Goal: Task Accomplishment & Management: Use online tool/utility

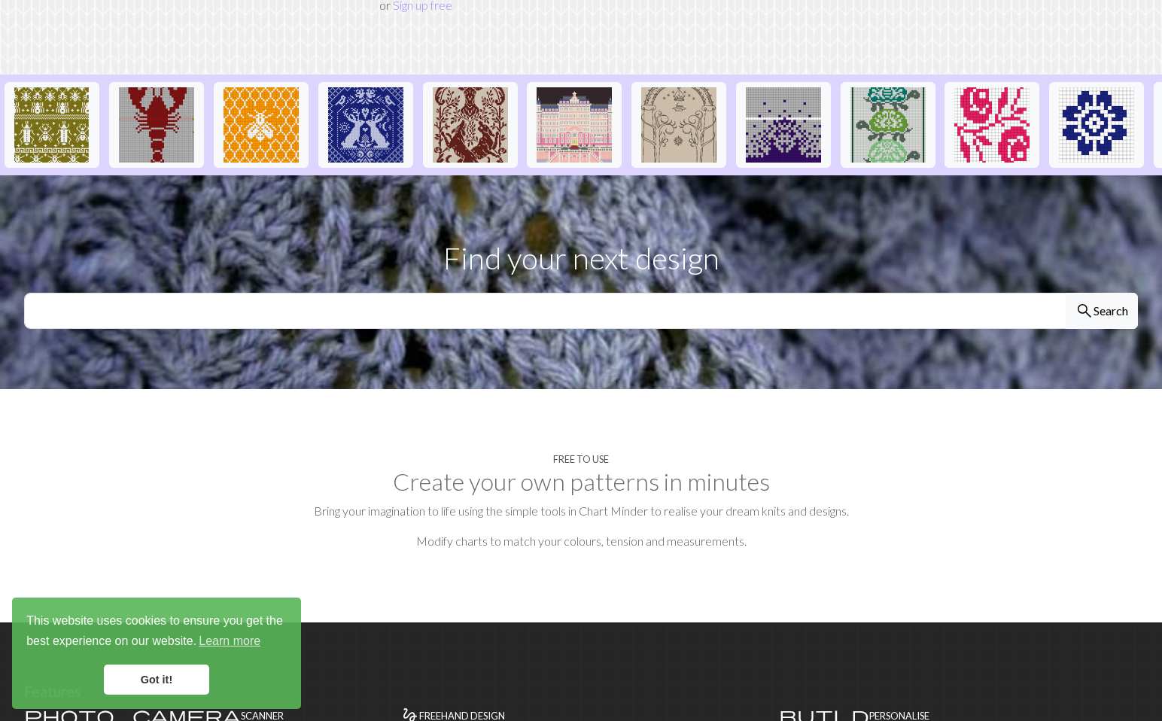
scroll to position [310, 0]
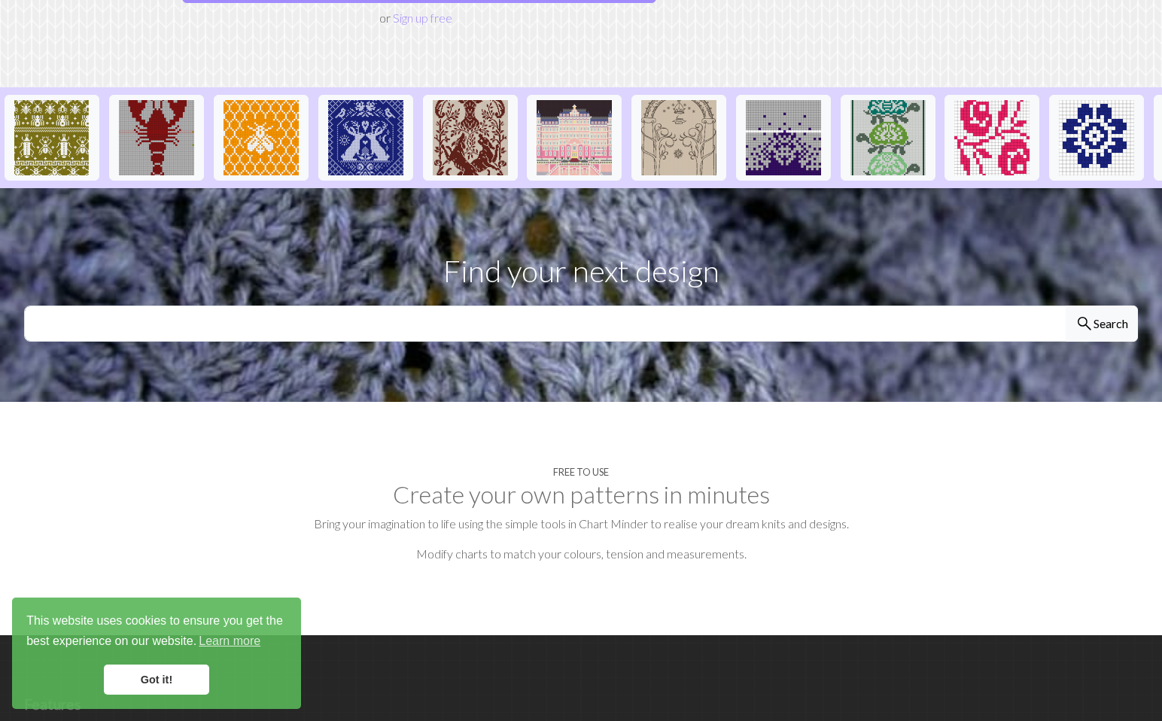
click at [477, 480] on h2 "Create your own patterns in minutes" at bounding box center [581, 494] width 1114 height 29
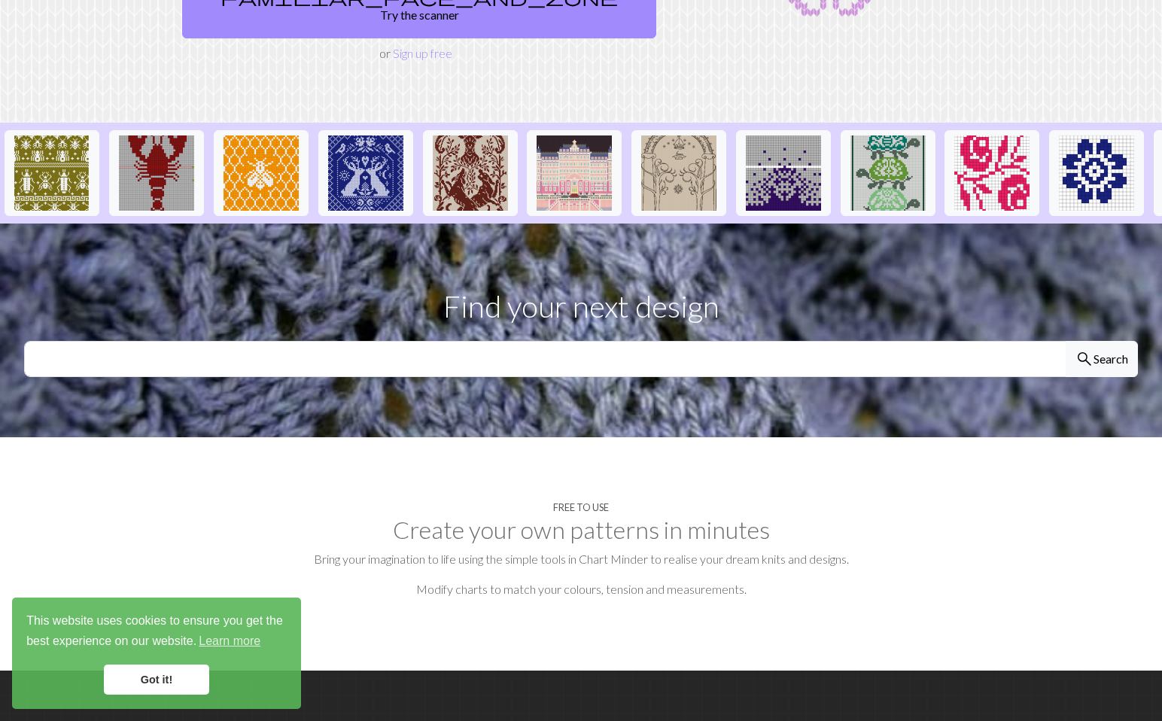
scroll to position [44, 0]
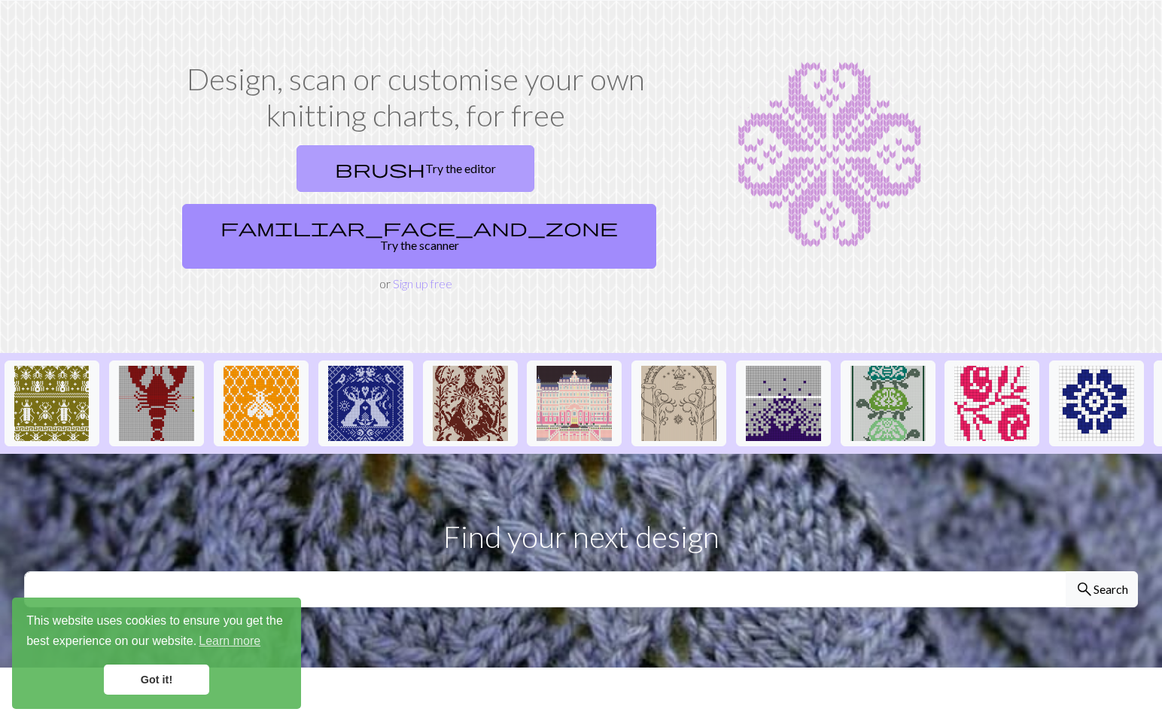
click at [345, 172] on link "brush Try the editor" at bounding box center [416, 168] width 238 height 47
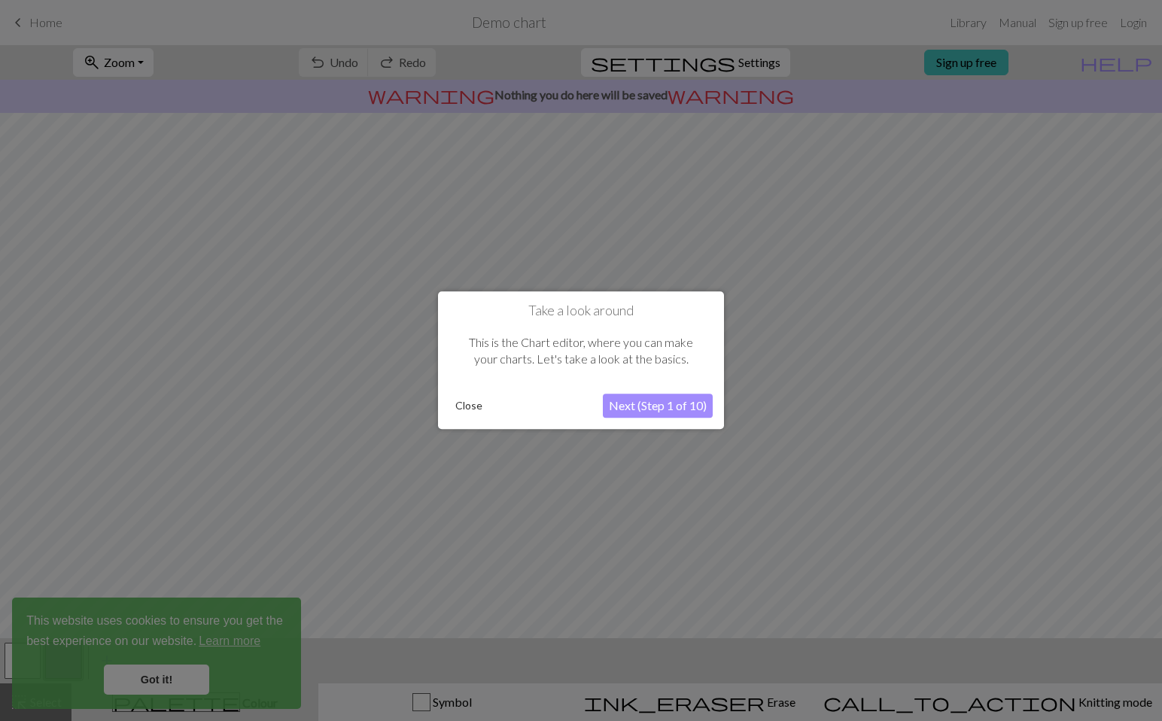
click at [666, 411] on button "Next (Step 1 of 10)" at bounding box center [658, 406] width 110 height 24
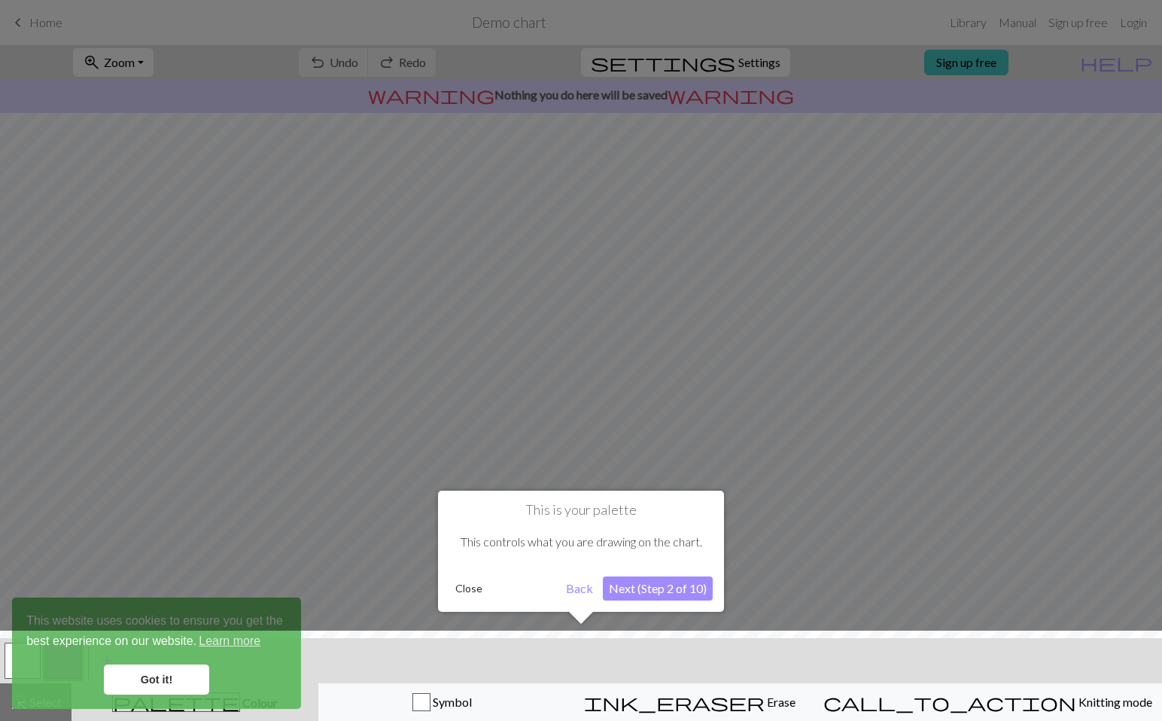
click at [654, 589] on button "Next (Step 2 of 10)" at bounding box center [658, 588] width 110 height 24
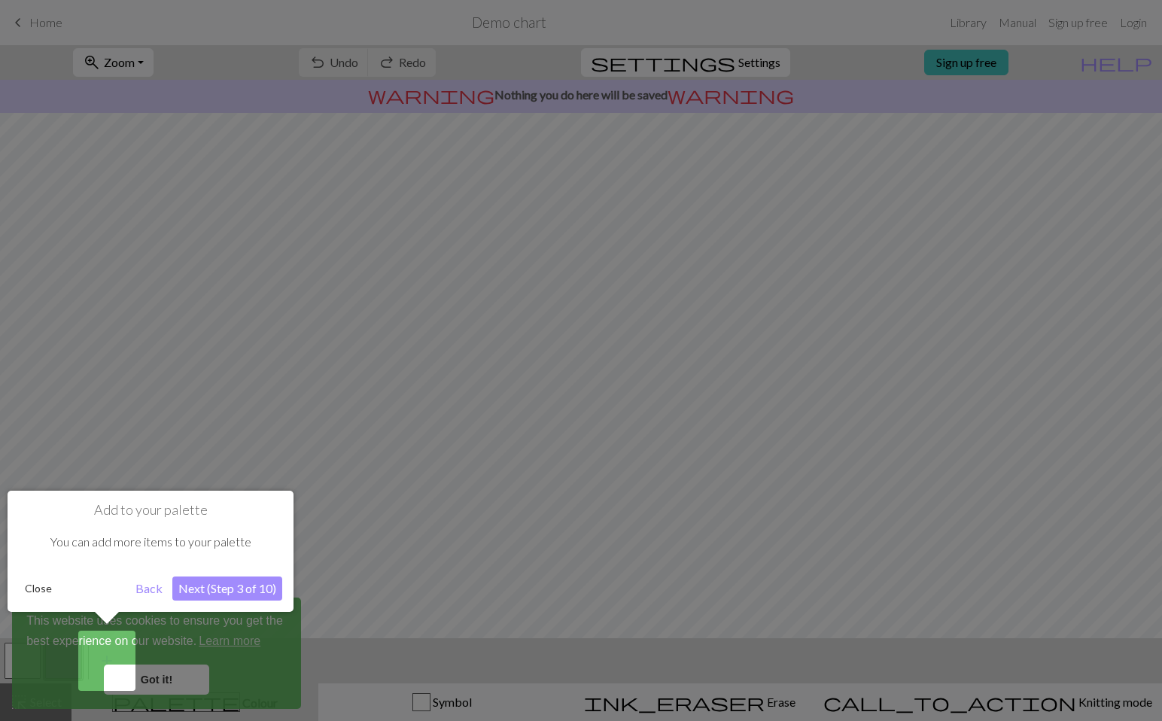
click at [42, 587] on button "Close" at bounding box center [38, 588] width 39 height 23
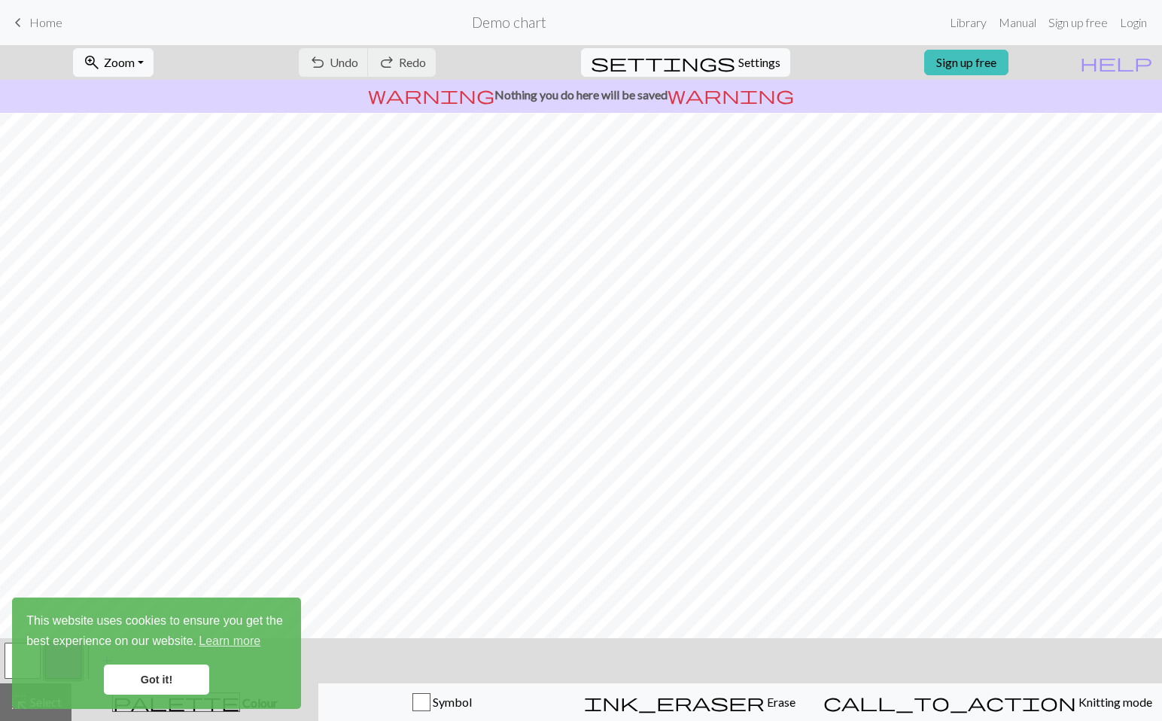
scroll to position [24, 0]
click at [400, 59] on div "undo Undo Undo redo Redo Redo" at bounding box center [367, 62] width 160 height 35
click at [447, 62] on div "undo Undo Undo redo Redo Redo" at bounding box center [367, 62] width 160 height 35
click at [183, 680] on link "Got it!" at bounding box center [156, 680] width 105 height 30
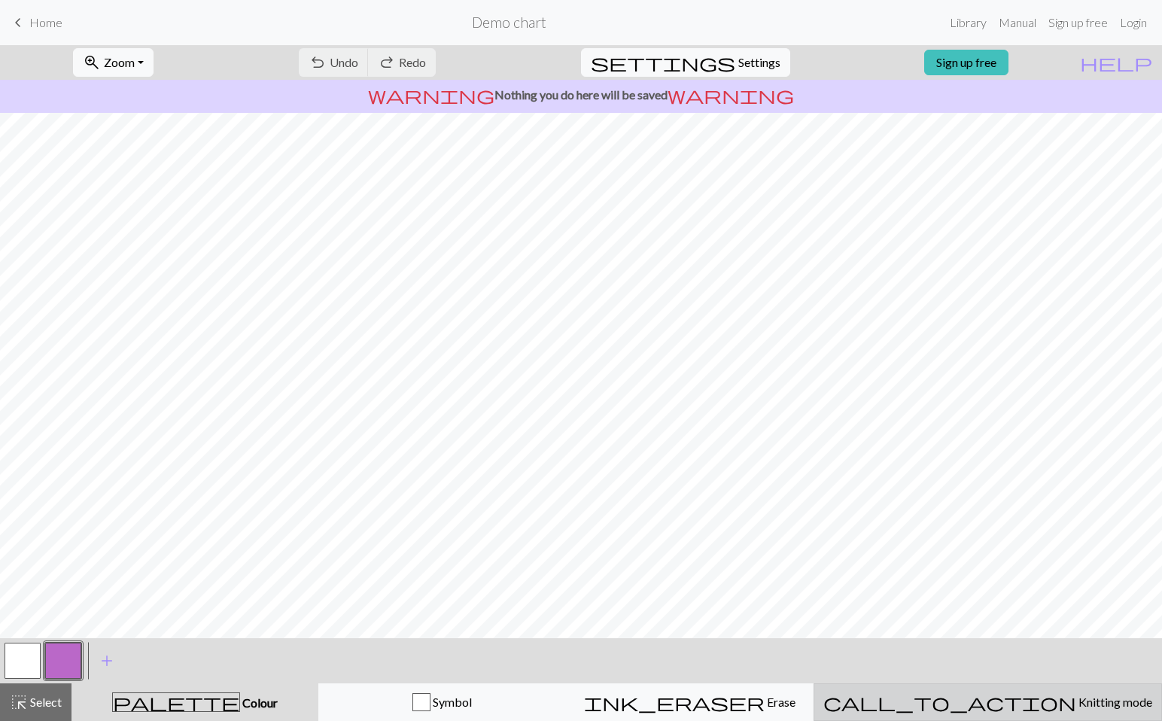
click at [1076, 705] on span "Knitting mode" at bounding box center [1114, 702] width 76 height 14
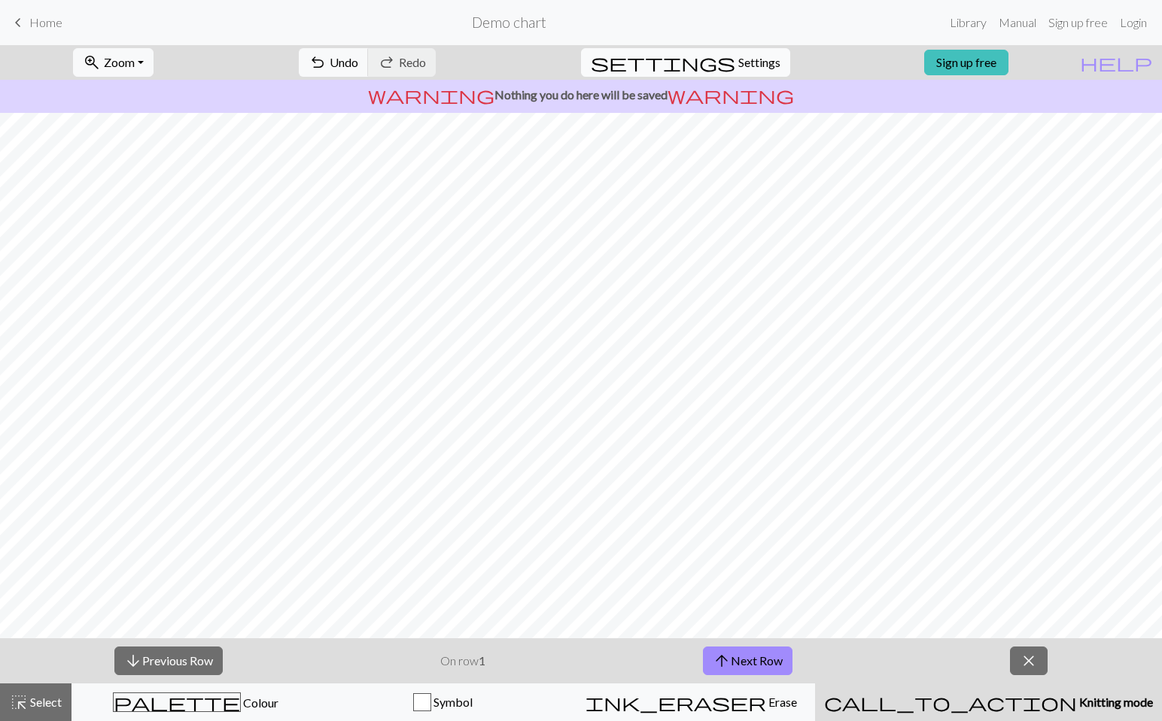
click at [756, 62] on span "Settings" at bounding box center [759, 62] width 42 height 18
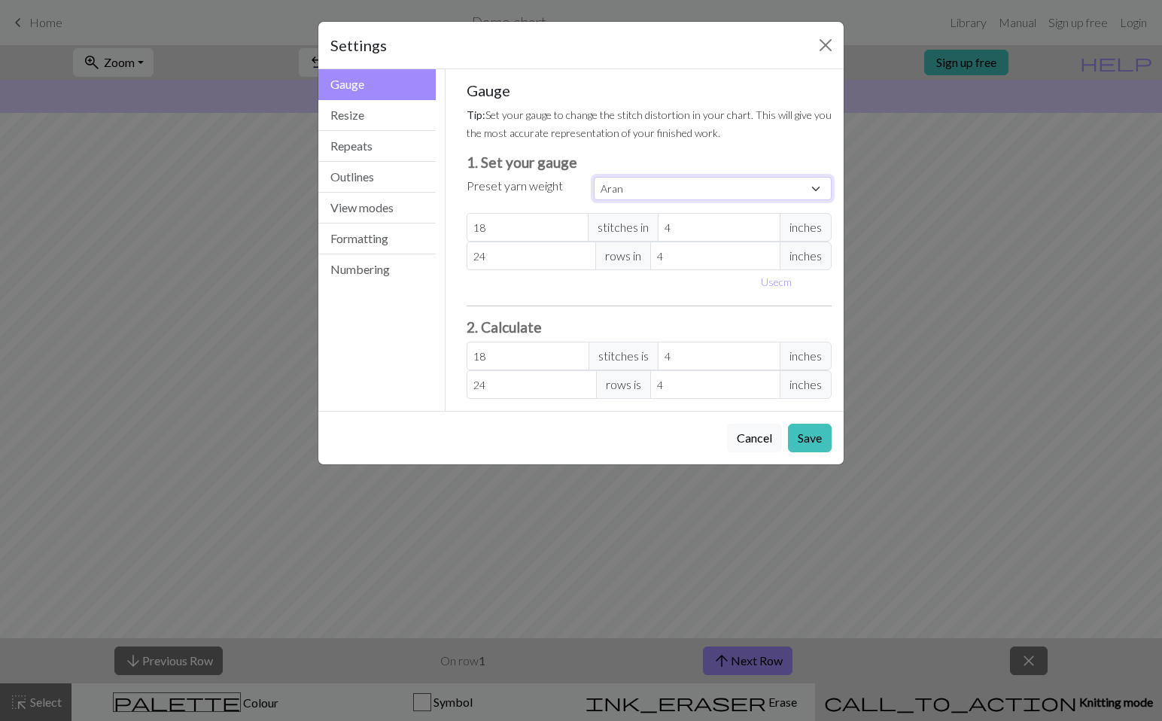
select select "dk"
type input "22"
type input "30"
type input "22"
type input "30"
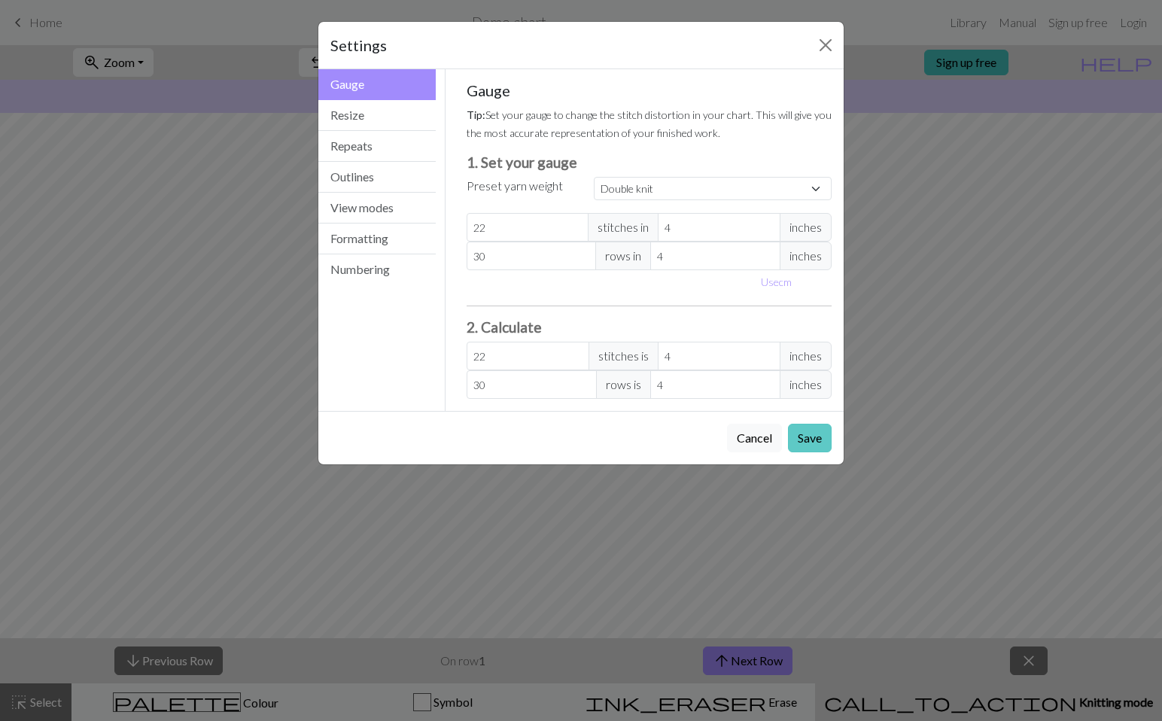
click at [816, 441] on button "Save" at bounding box center [810, 438] width 44 height 29
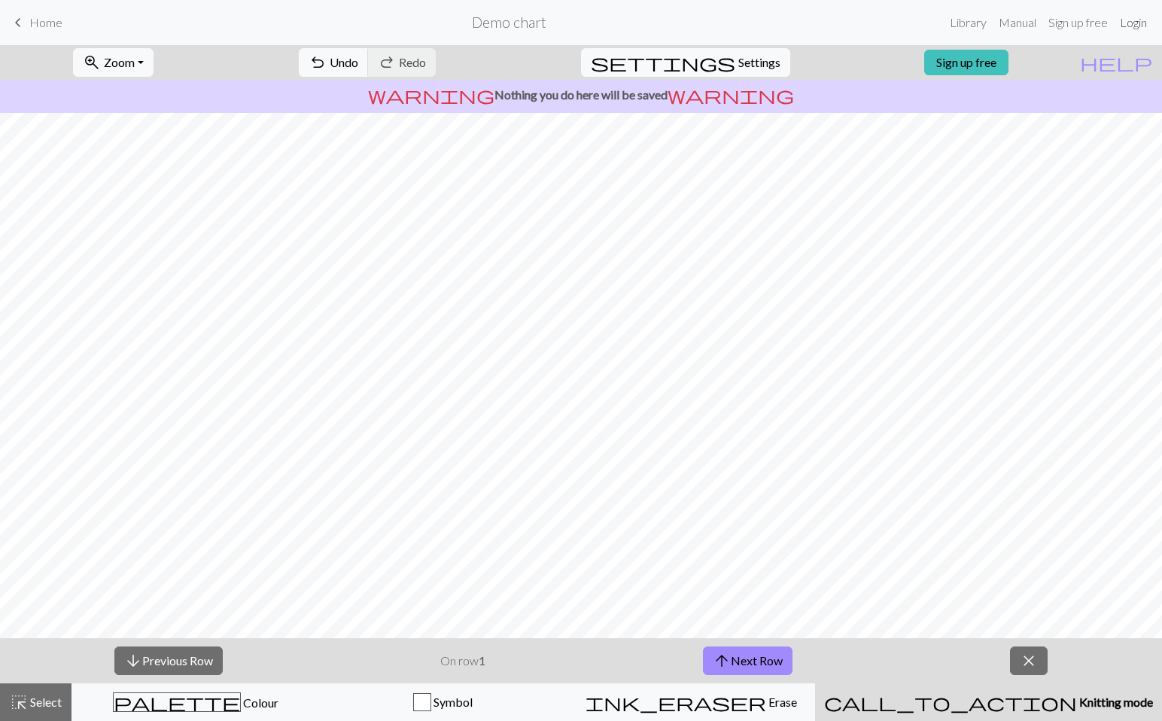
click at [1140, 19] on link "Login" at bounding box center [1133, 23] width 39 height 30
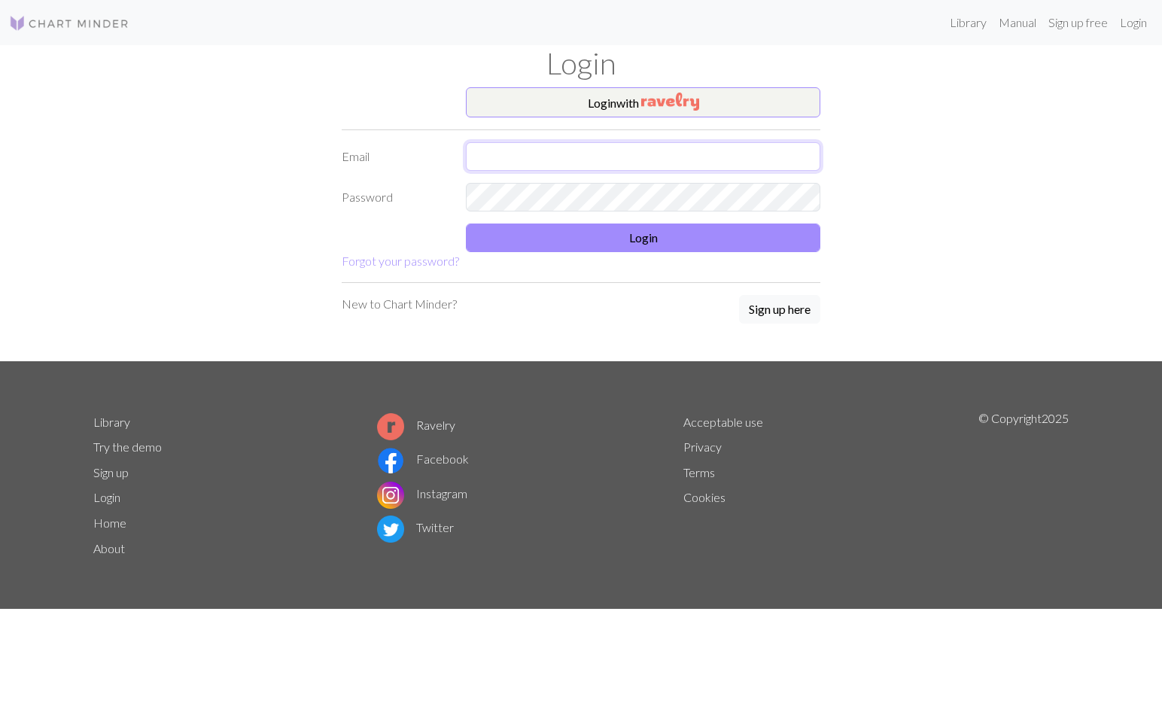
type input "dmb32060@icloud.com"
click at [804, 157] on input "dmb32060@icloud.com" at bounding box center [643, 156] width 354 height 29
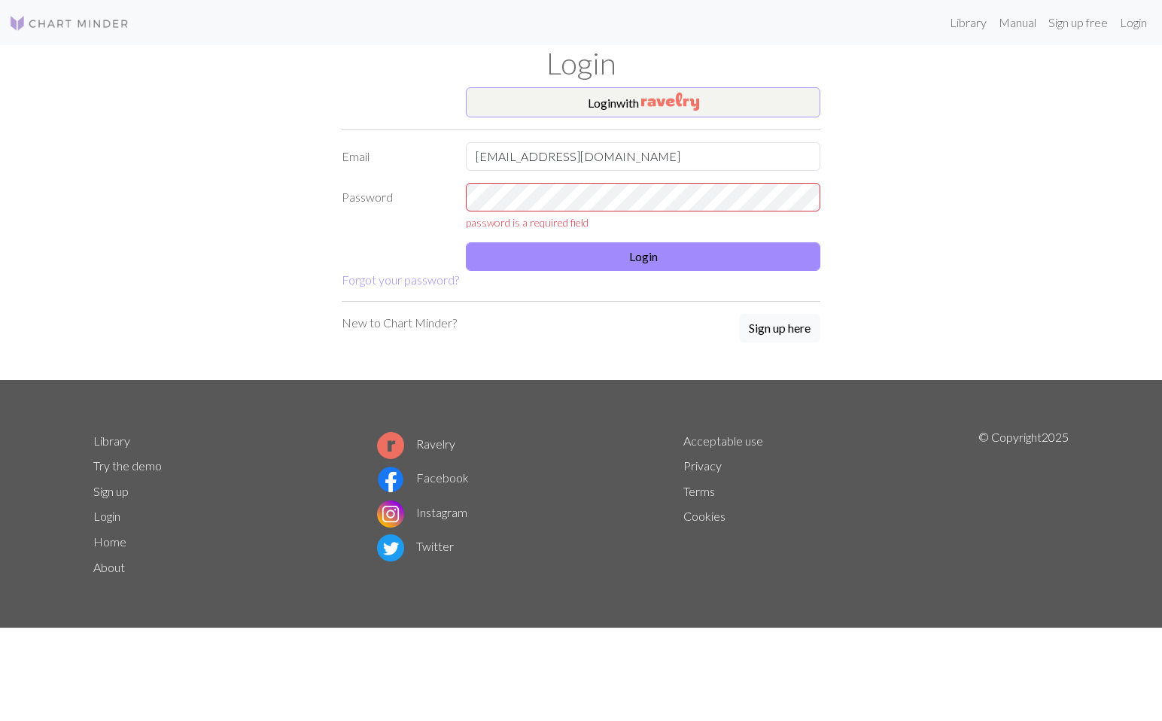
click at [636, 101] on button "Login with" at bounding box center [643, 102] width 354 height 30
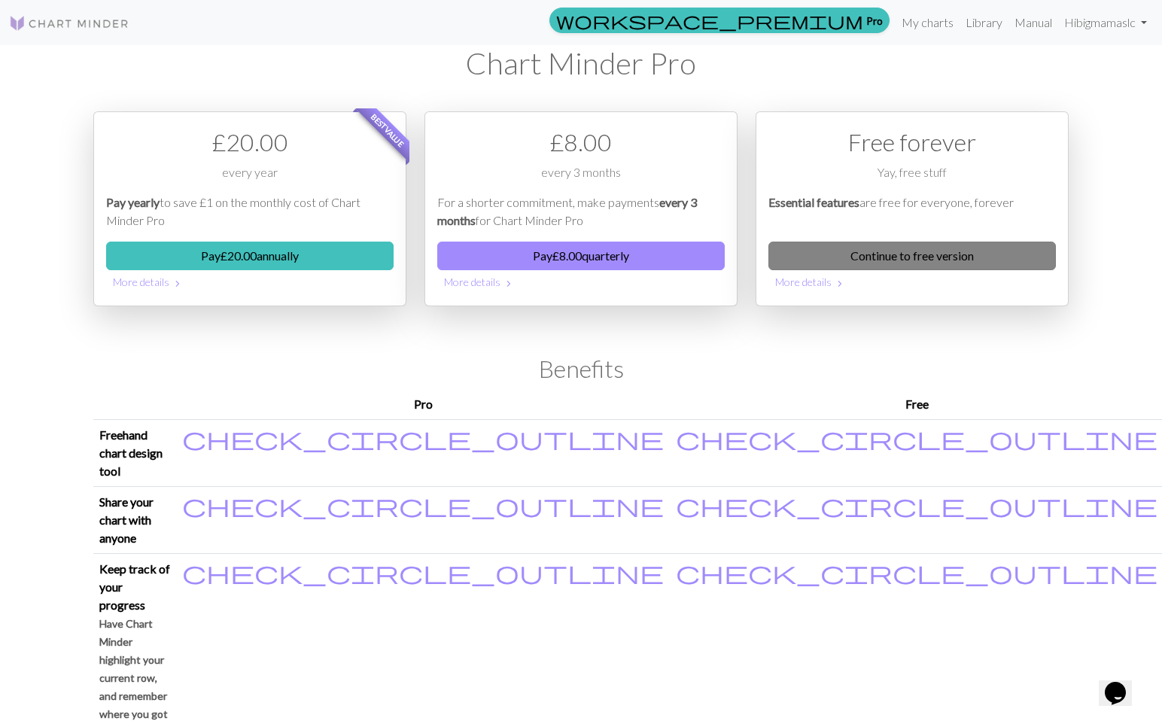
click at [924, 258] on link "Continue to free version" at bounding box center [911, 256] width 287 height 29
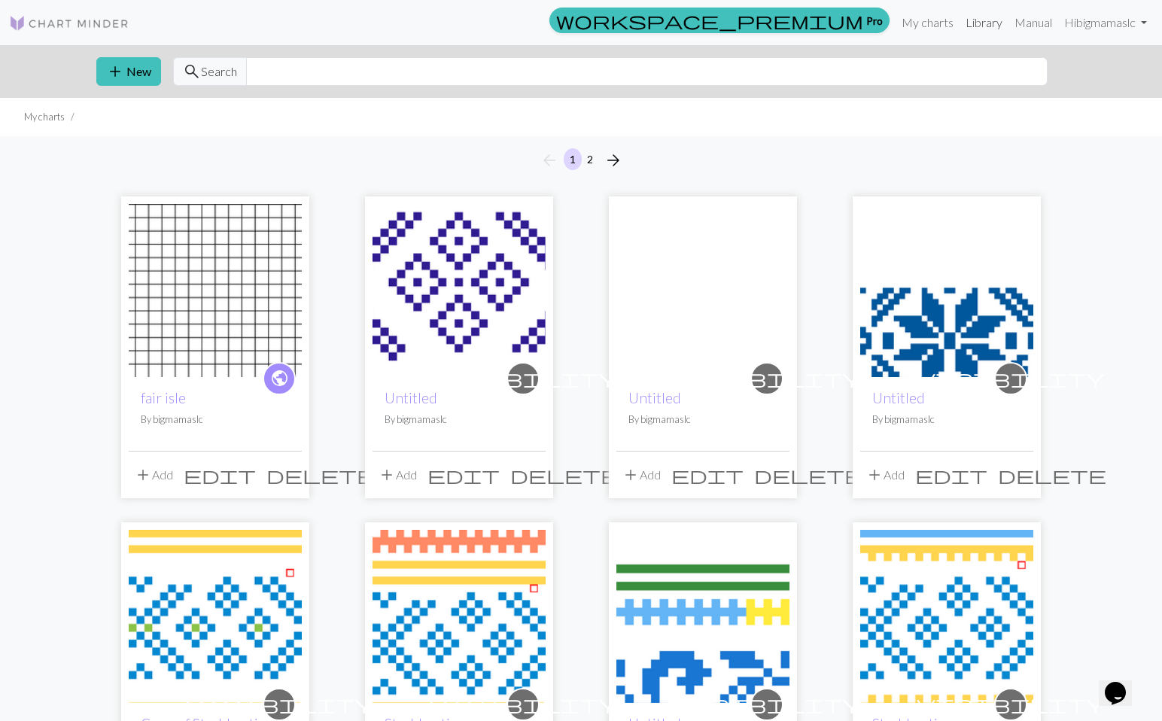
click at [974, 21] on link "Library" at bounding box center [984, 23] width 49 height 30
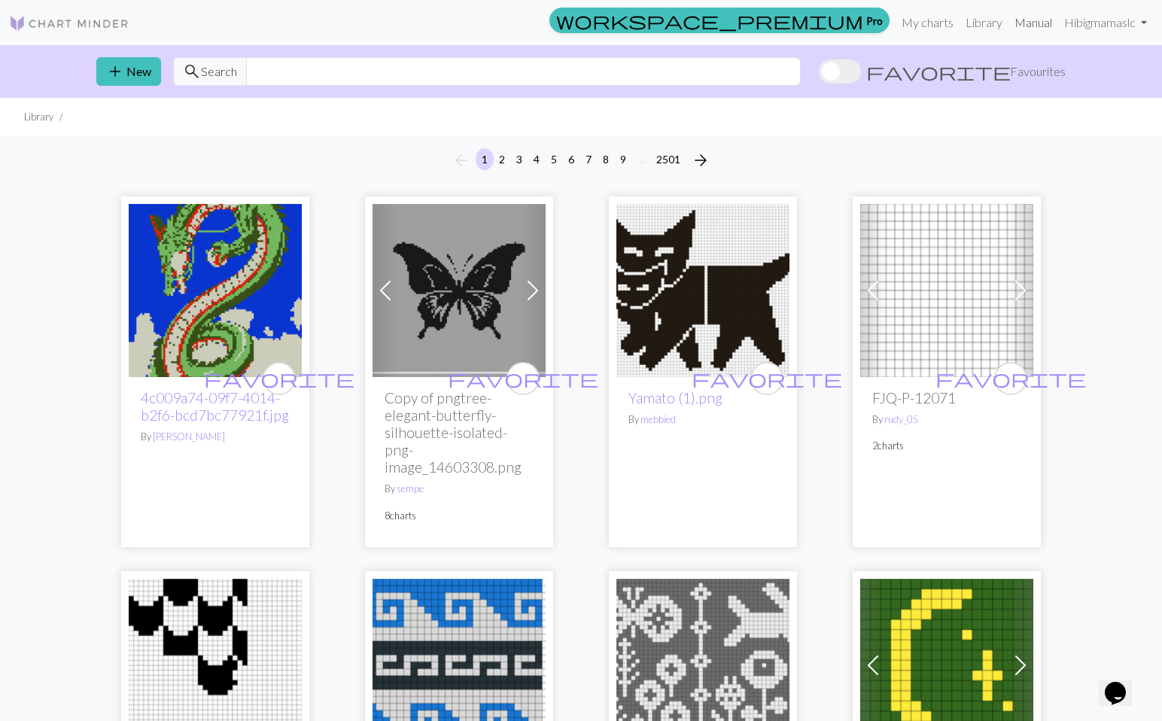
click at [1033, 21] on link "Manual" at bounding box center [1033, 23] width 50 height 30
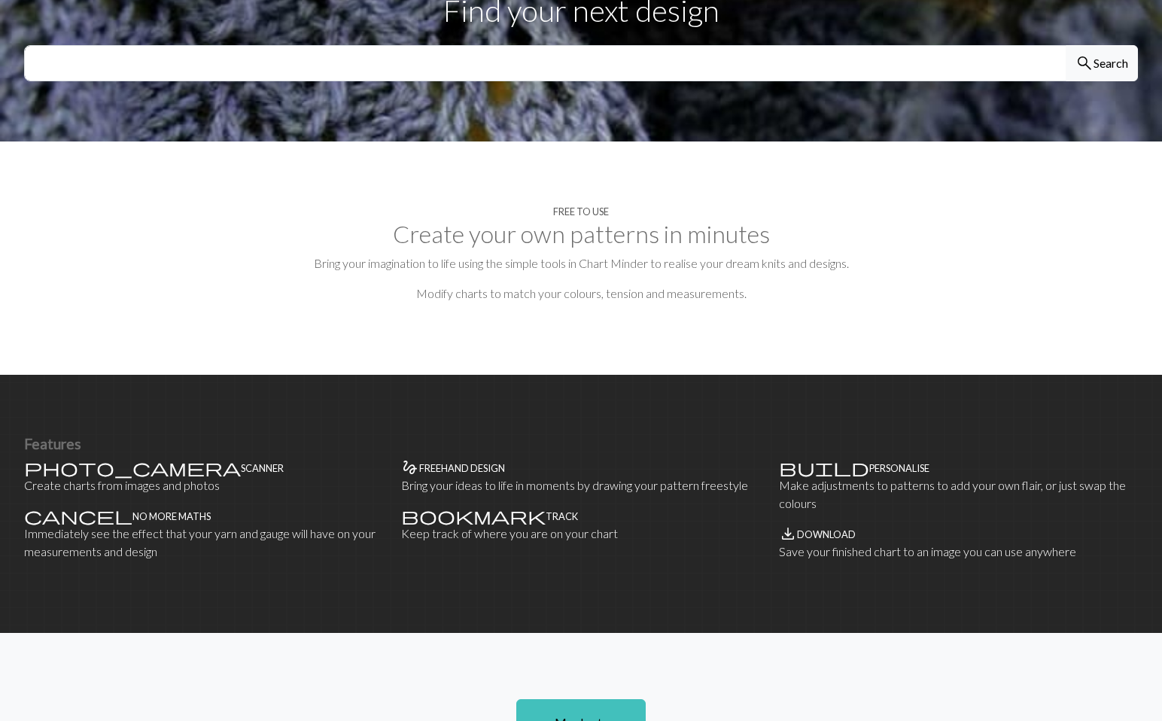
scroll to position [521, 0]
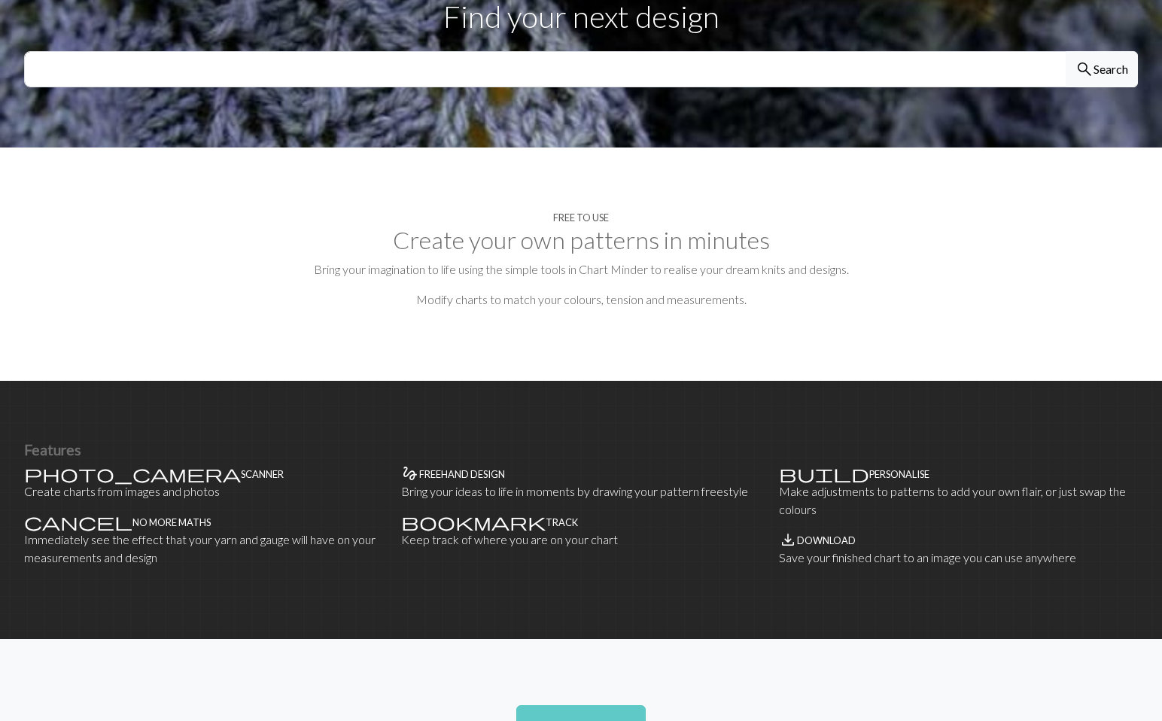
click at [615, 708] on link "My charts" at bounding box center [580, 728] width 129 height 47
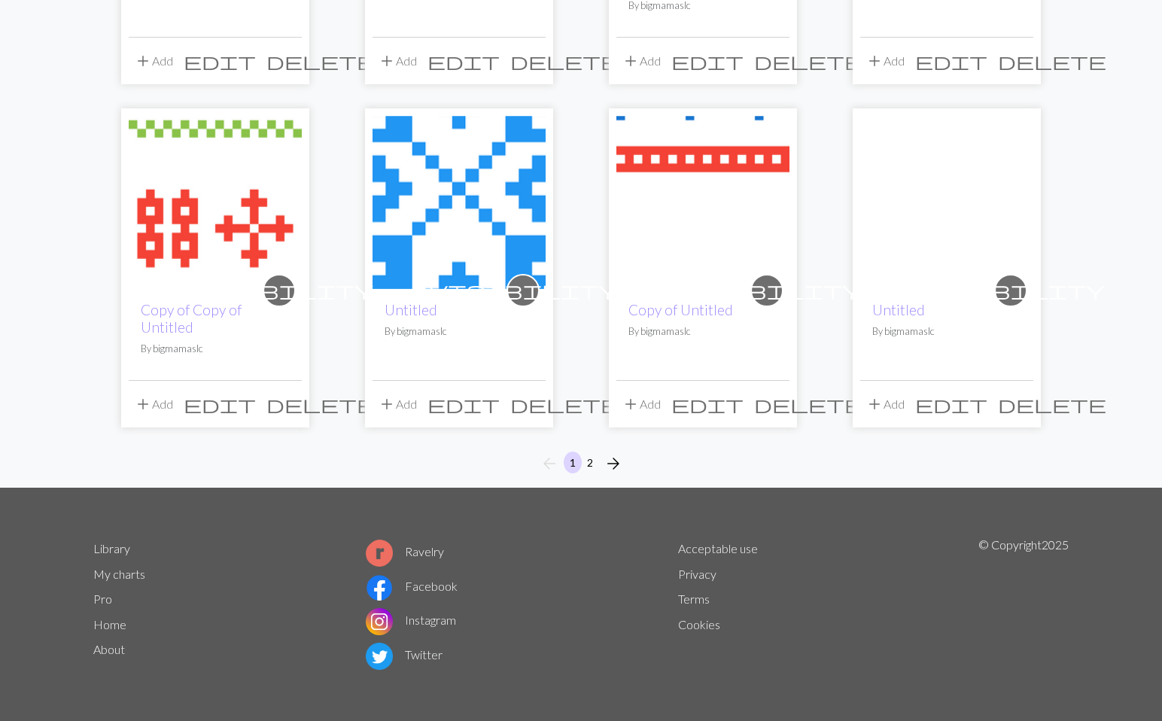
scroll to position [1135, 0]
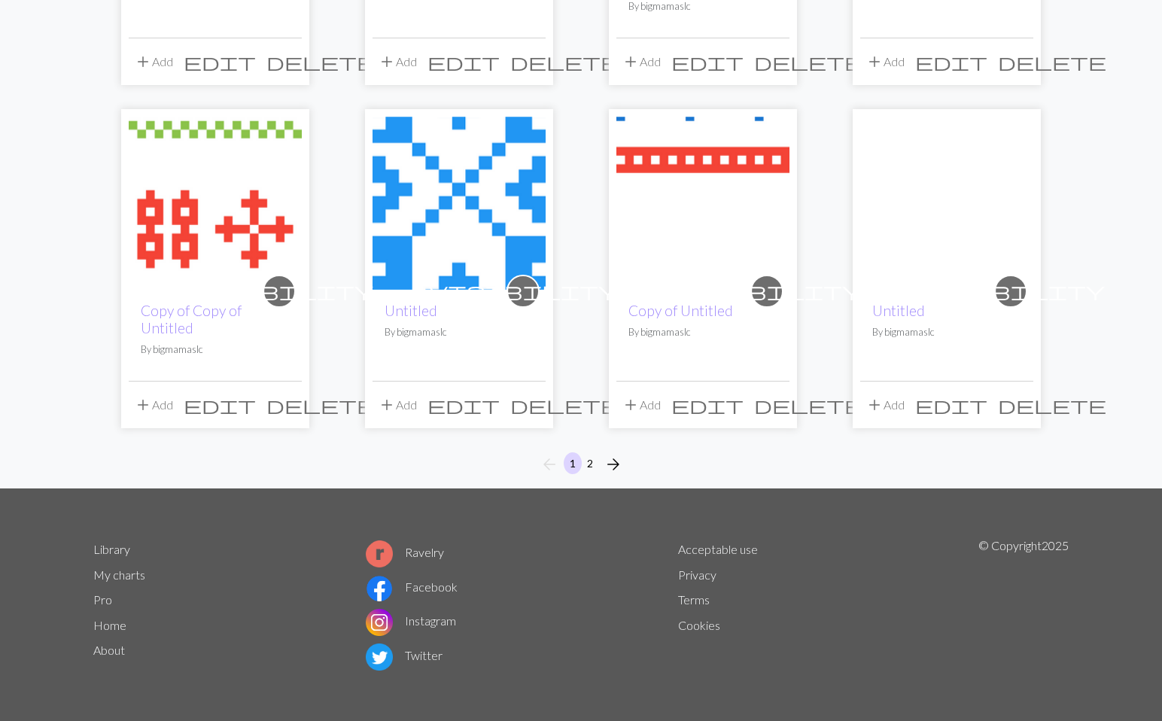
click at [894, 399] on button "add Add" at bounding box center [885, 405] width 50 height 29
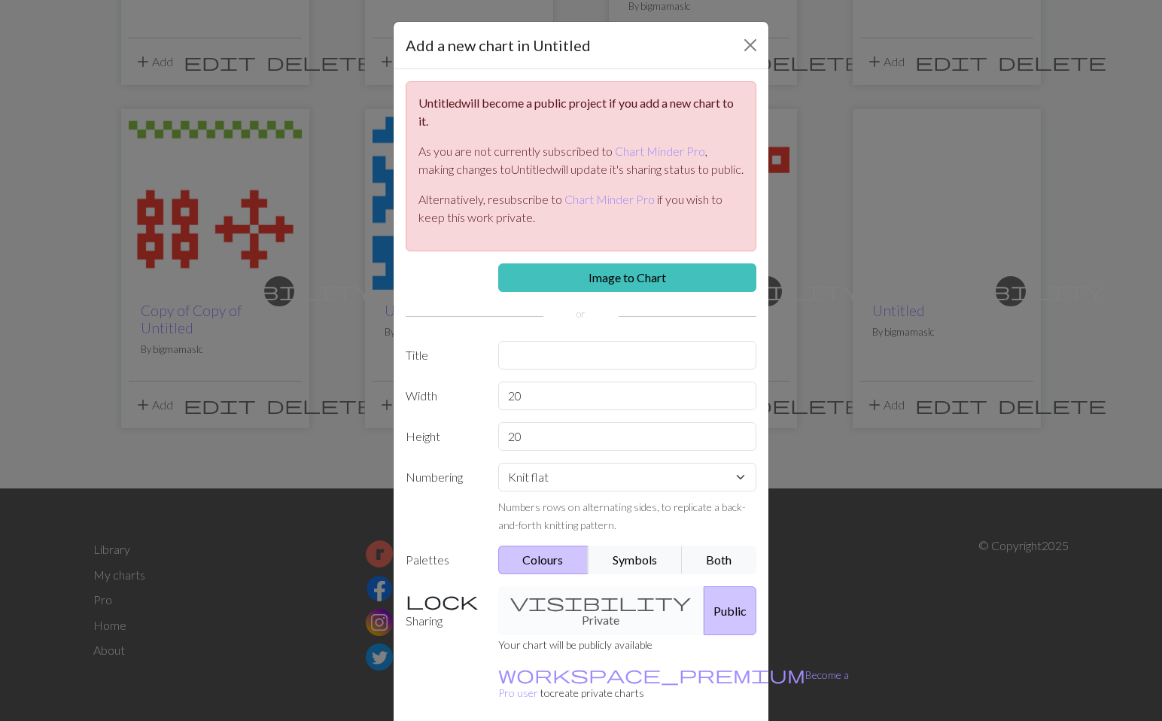
click at [556, 574] on button "Colours" at bounding box center [543, 560] width 91 height 29
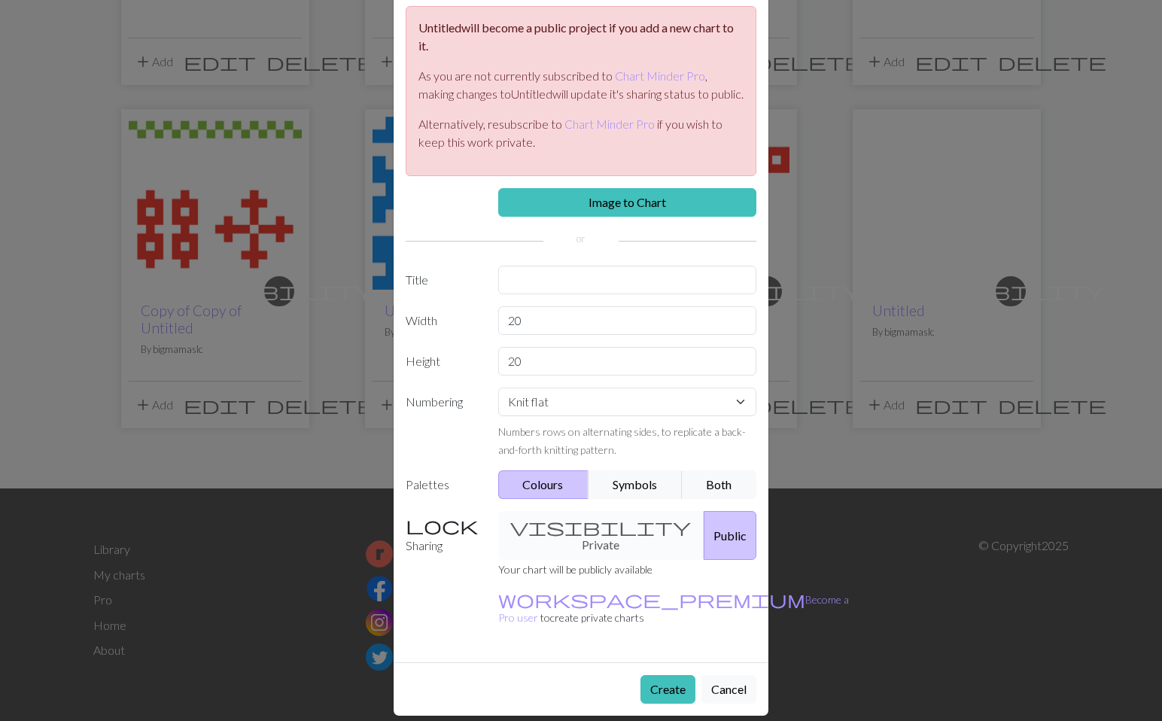
scroll to position [74, 0]
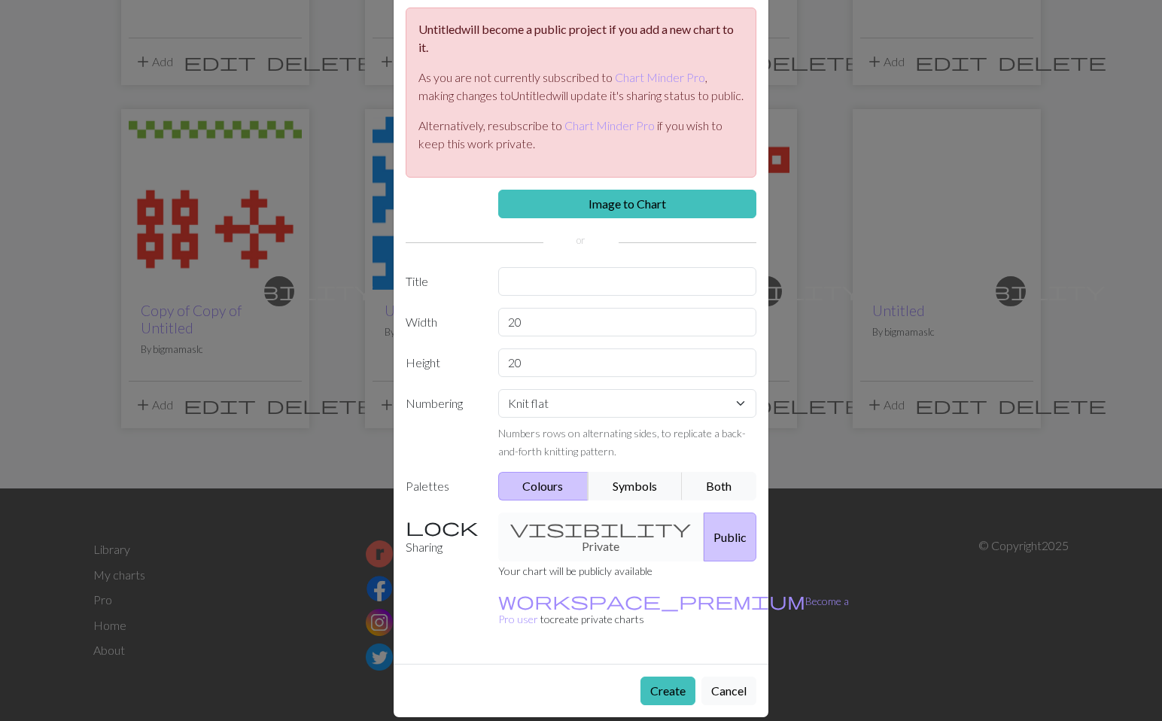
click at [583, 544] on div "visibility Private Public" at bounding box center [627, 537] width 277 height 49
click at [704, 546] on button "Public" at bounding box center [730, 537] width 53 height 49
click at [675, 677] on button "Create" at bounding box center [667, 691] width 55 height 29
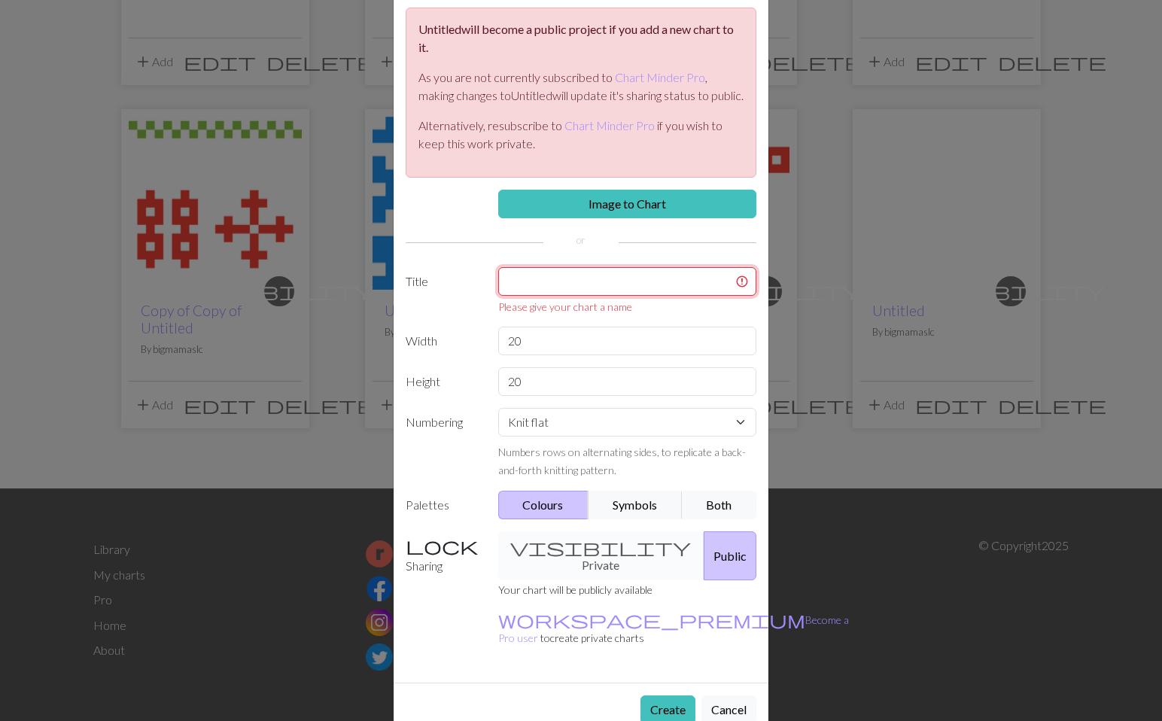
click at [633, 296] on input "text" at bounding box center [627, 281] width 259 height 29
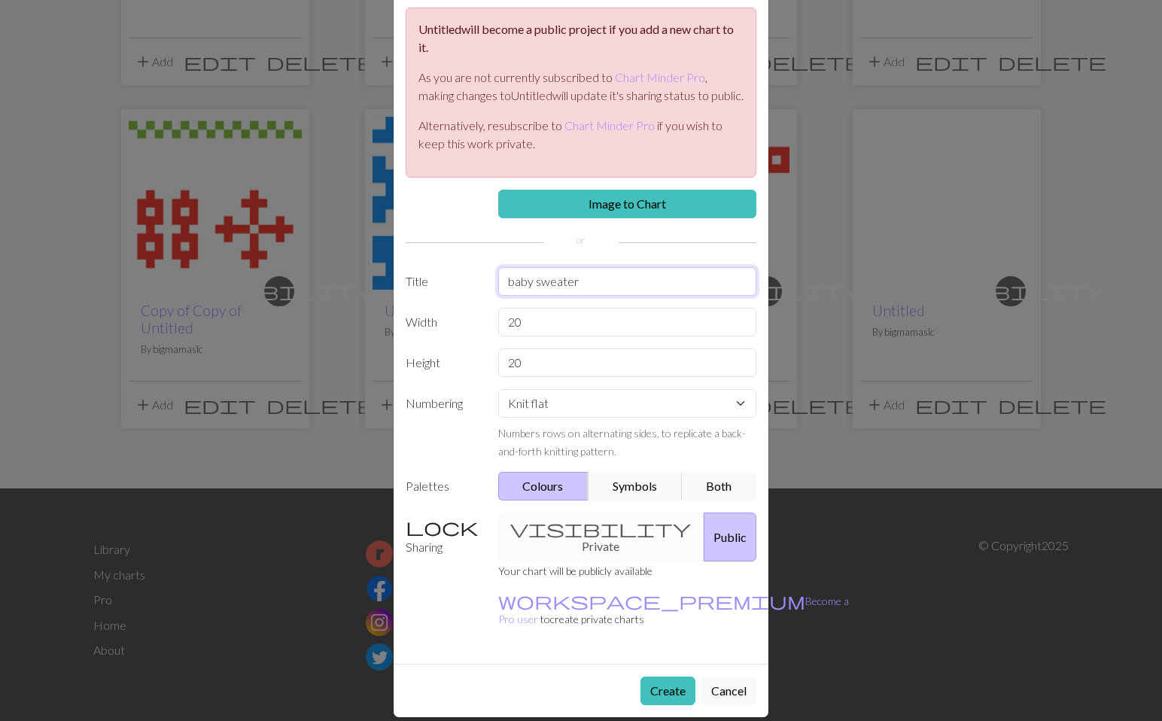
type input "baby sweater"
click at [569, 336] on input "20" at bounding box center [627, 322] width 259 height 29
type input "22"
click at [526, 377] on input "20" at bounding box center [627, 362] width 259 height 29
type input "26"
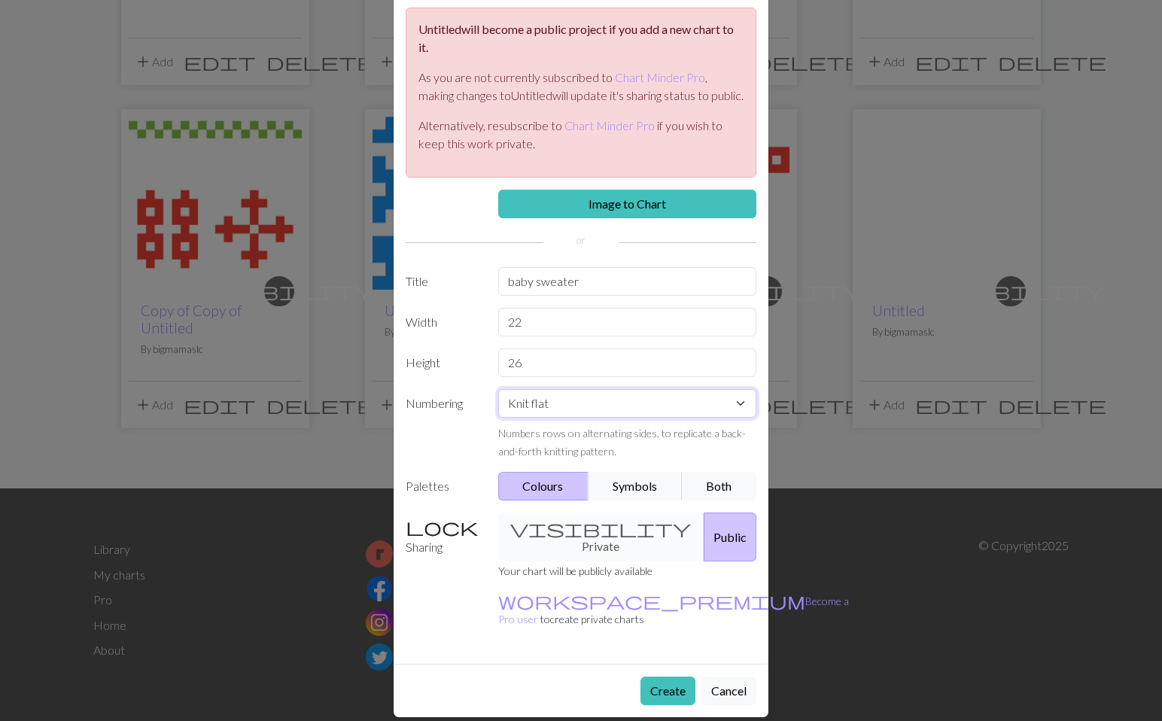
select select "round"
click at [564, 500] on button "Colours" at bounding box center [543, 486] width 91 height 29
click at [669, 677] on button "Create" at bounding box center [667, 691] width 55 height 29
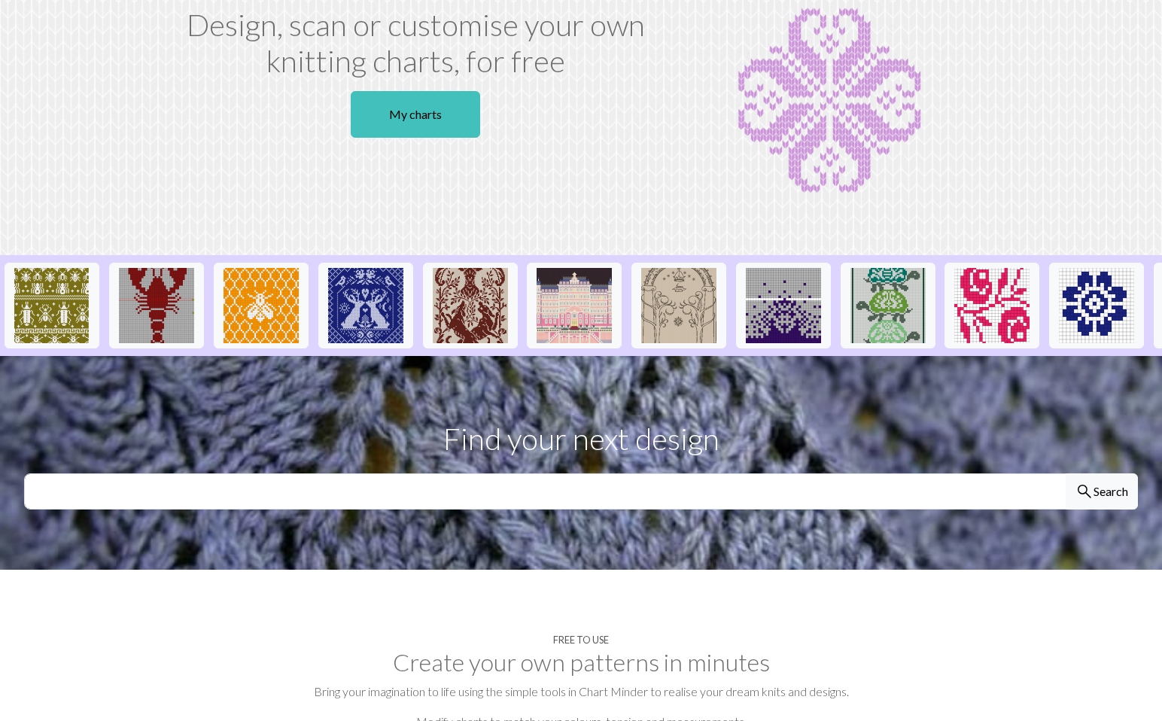
scroll to position [77, 0]
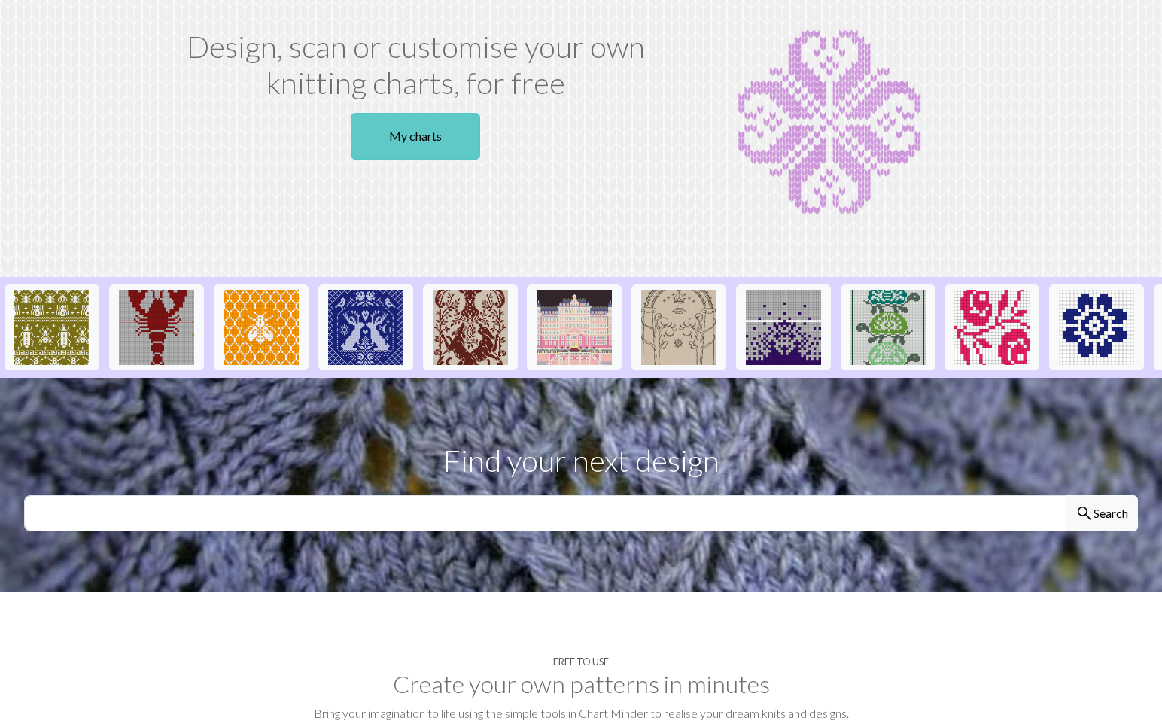
click at [403, 146] on link "My charts" at bounding box center [415, 136] width 129 height 47
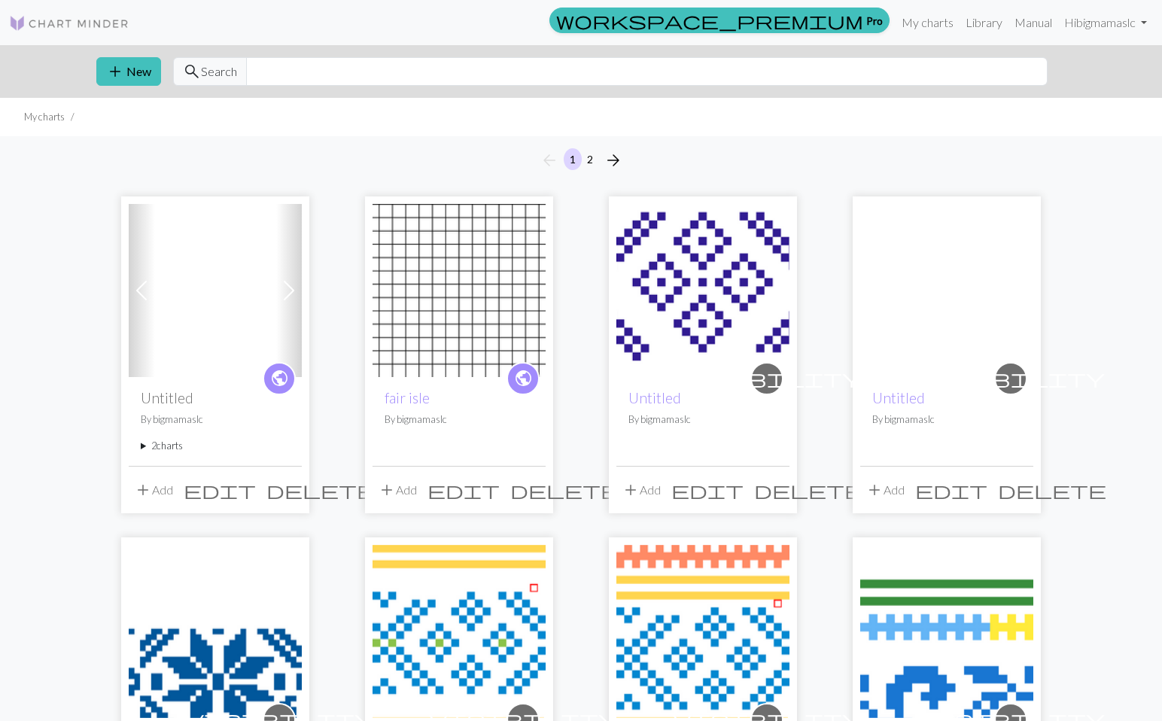
click at [886, 488] on button "add Add" at bounding box center [885, 490] width 50 height 29
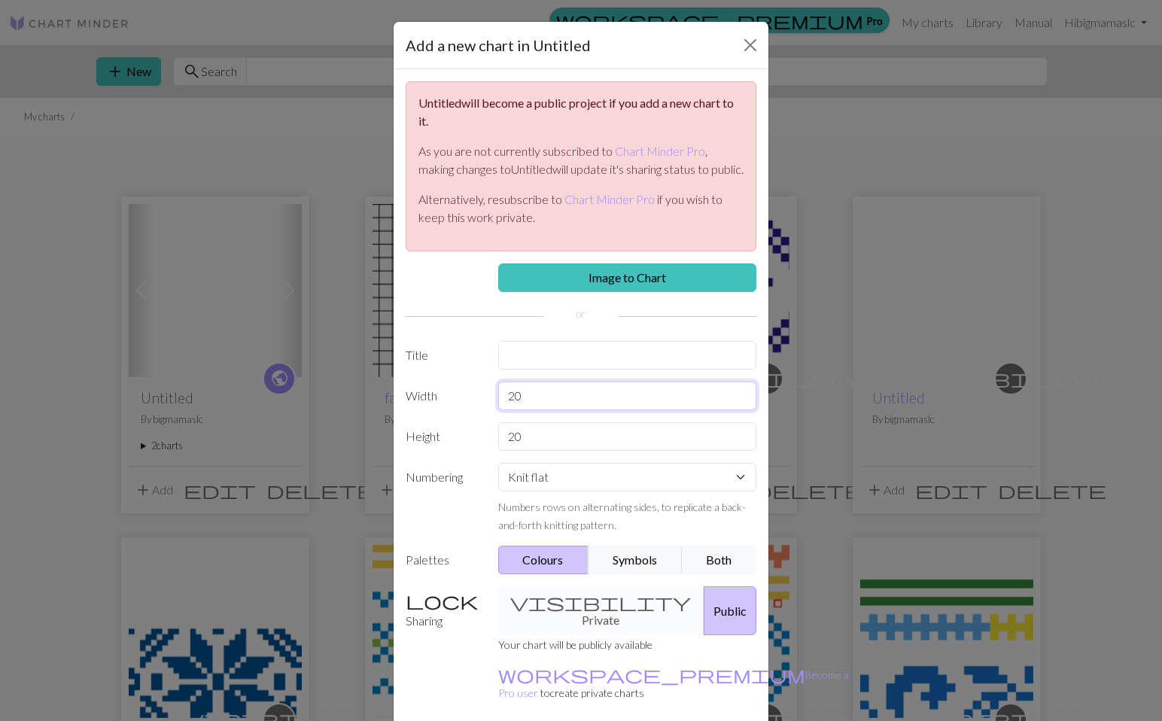
click at [586, 410] on input "20" at bounding box center [627, 396] width 259 height 29
type input "22"
click at [550, 451] on input "20" at bounding box center [627, 436] width 259 height 29
type input "26"
click at [552, 574] on button "Colours" at bounding box center [543, 560] width 91 height 29
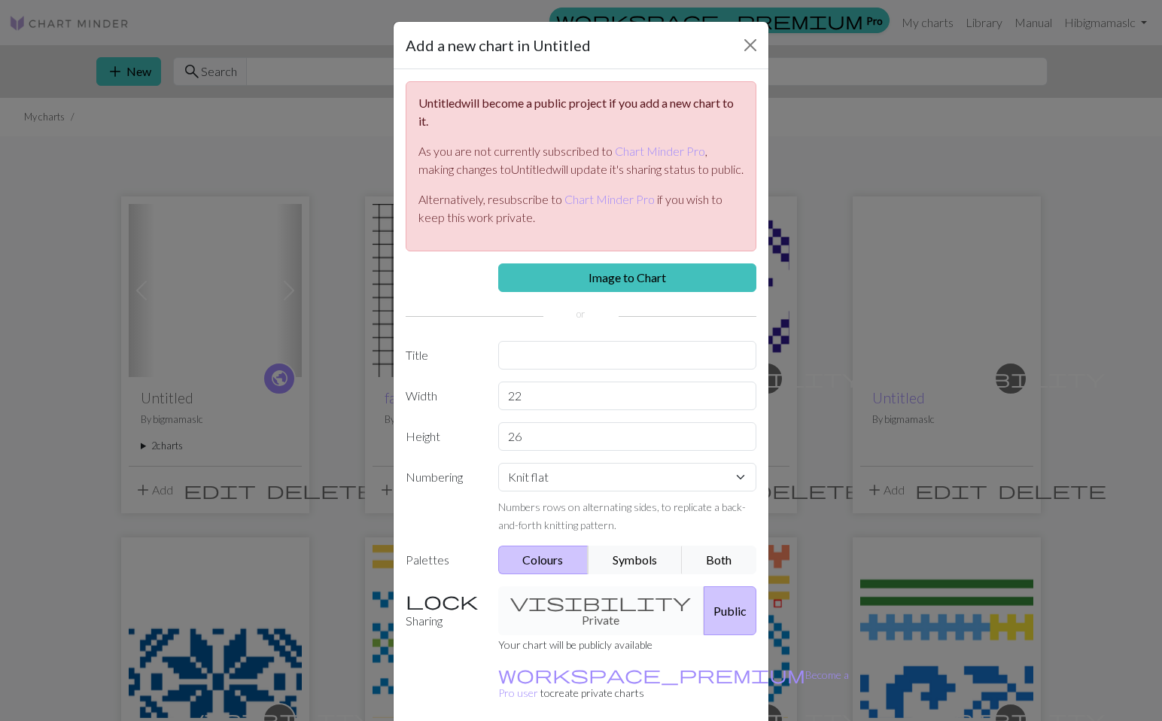
click at [552, 574] on button "Colours" at bounding box center [543, 560] width 91 height 29
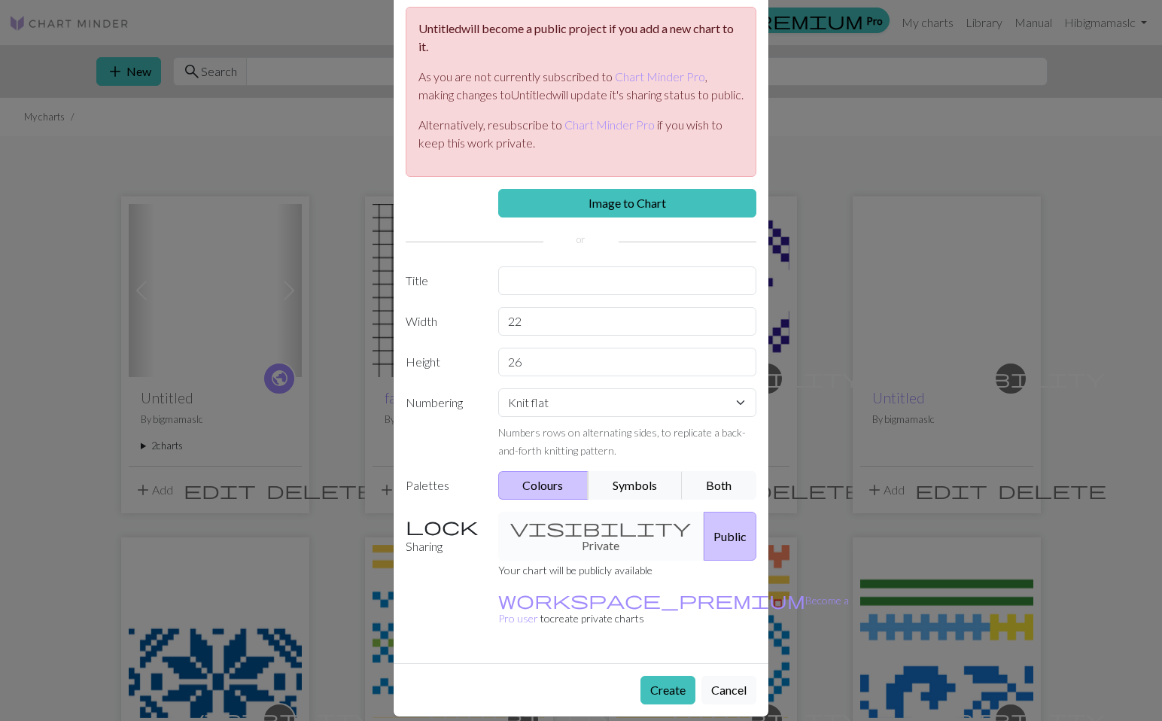
scroll to position [74, 0]
click at [561, 497] on button "Colours" at bounding box center [543, 486] width 91 height 29
click at [678, 680] on button "Create" at bounding box center [667, 691] width 55 height 29
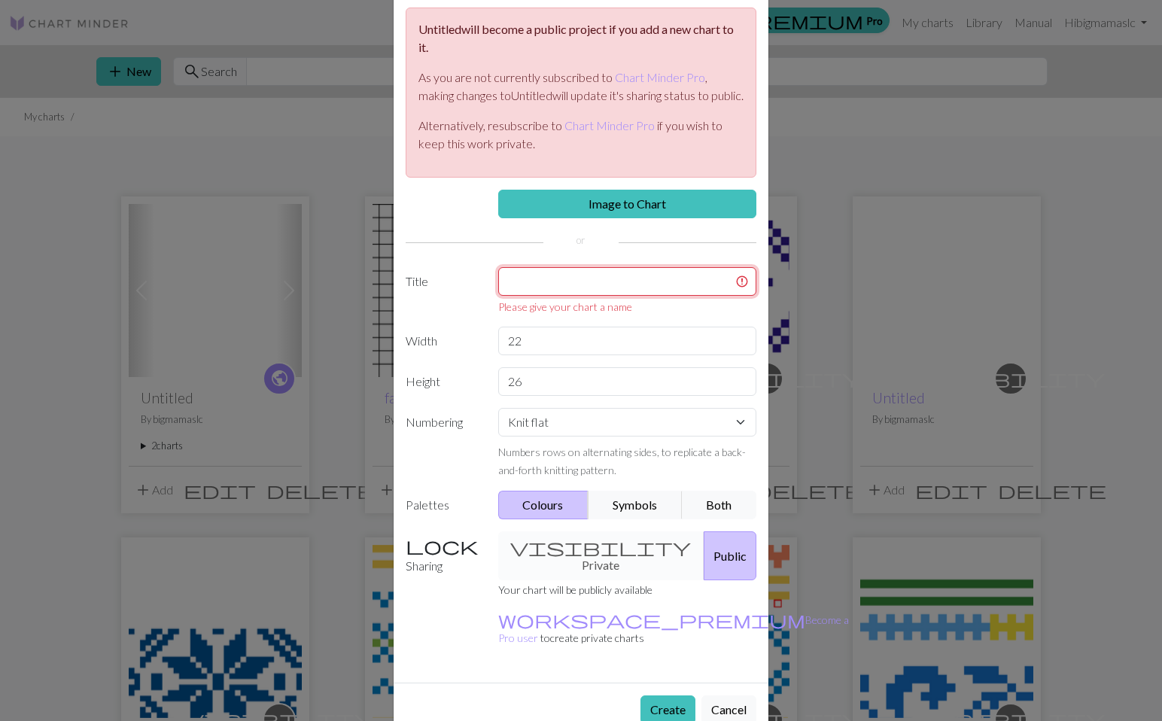
click at [606, 296] on input "text" at bounding box center [627, 281] width 259 height 29
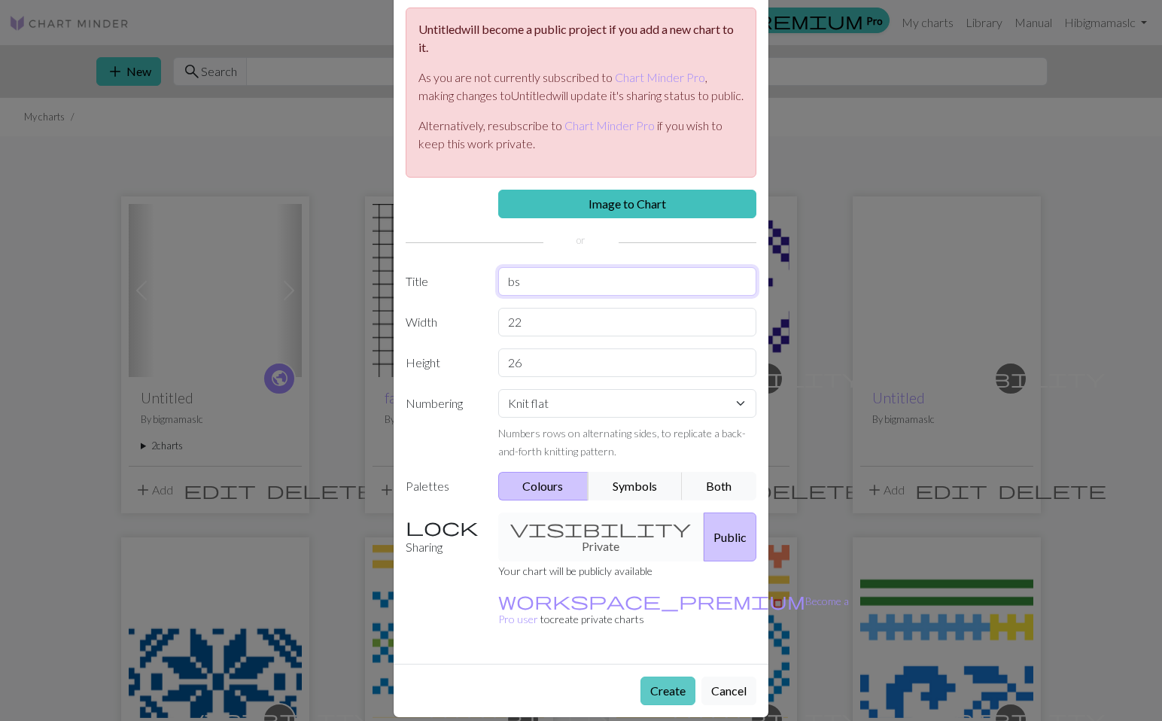
type input "bs"
click at [676, 677] on button "Create" at bounding box center [667, 691] width 55 height 29
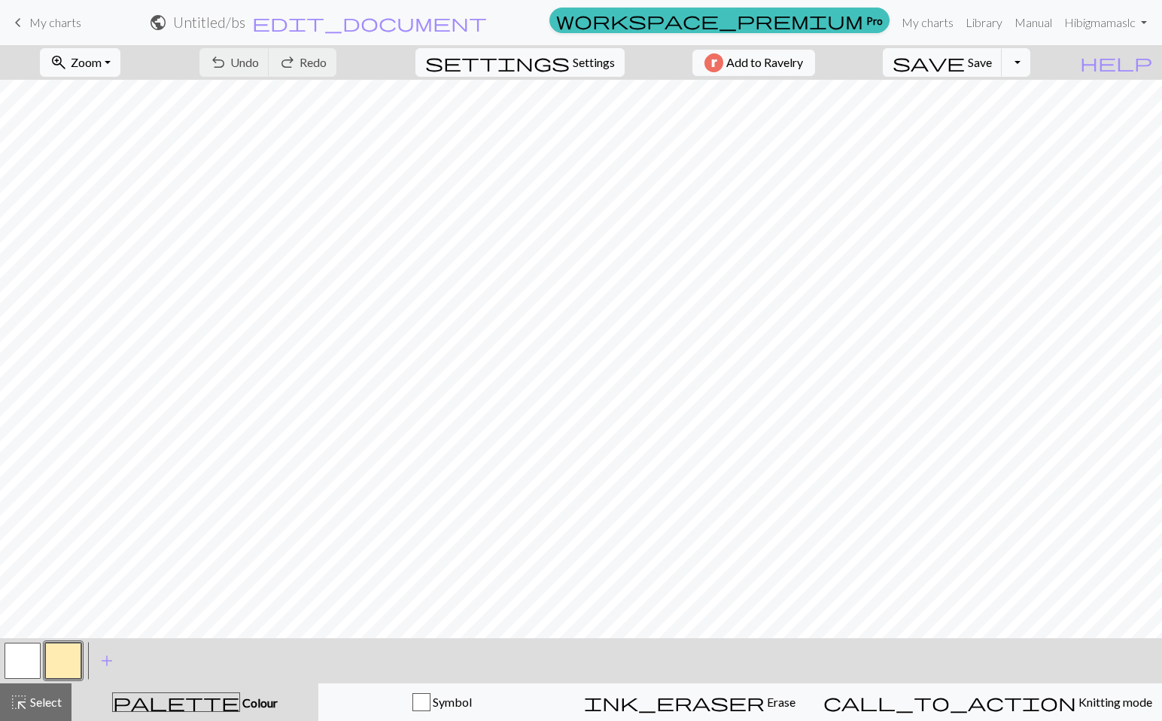
click at [186, 702] on span "palette" at bounding box center [176, 702] width 126 height 21
click at [68, 659] on button "button" at bounding box center [63, 661] width 36 height 36
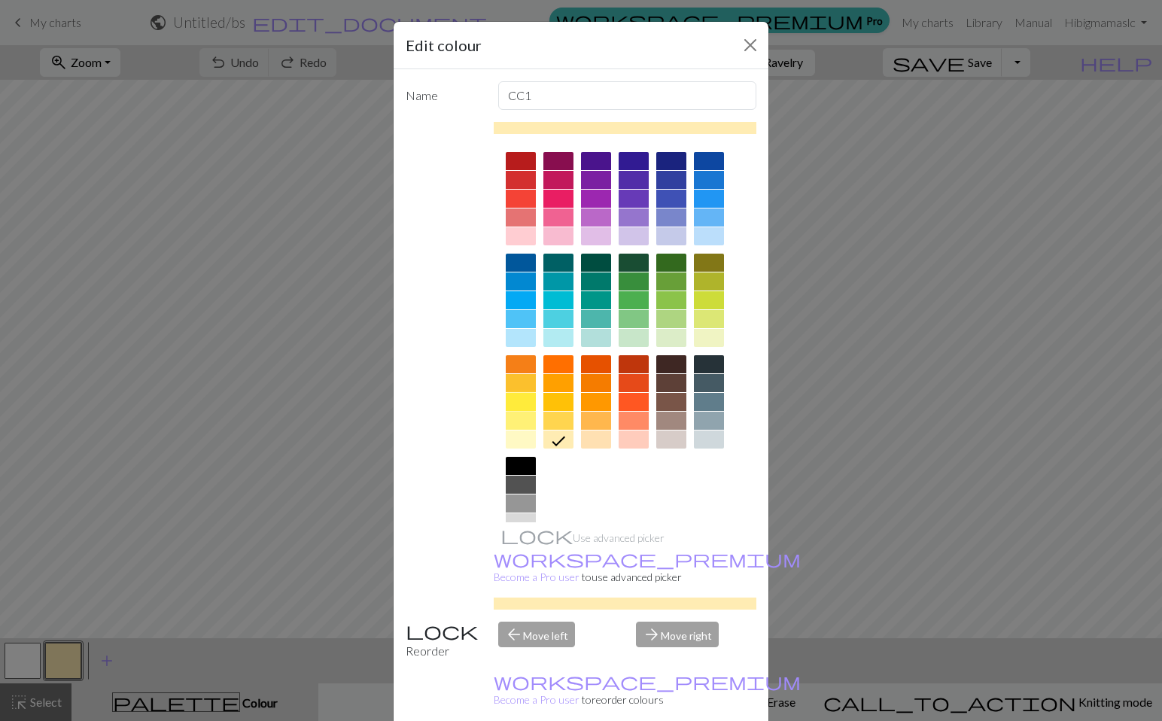
click at [524, 396] on div at bounding box center [521, 402] width 30 height 18
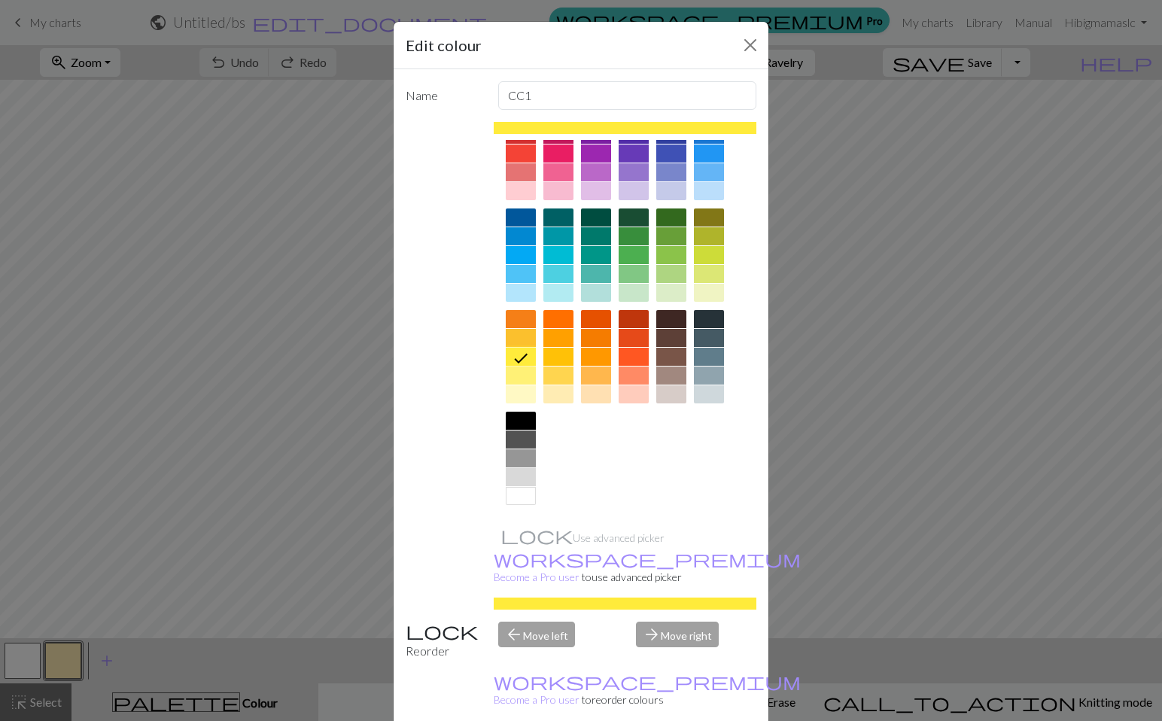
scroll to position [45, 0]
click at [522, 211] on div at bounding box center [521, 217] width 30 height 18
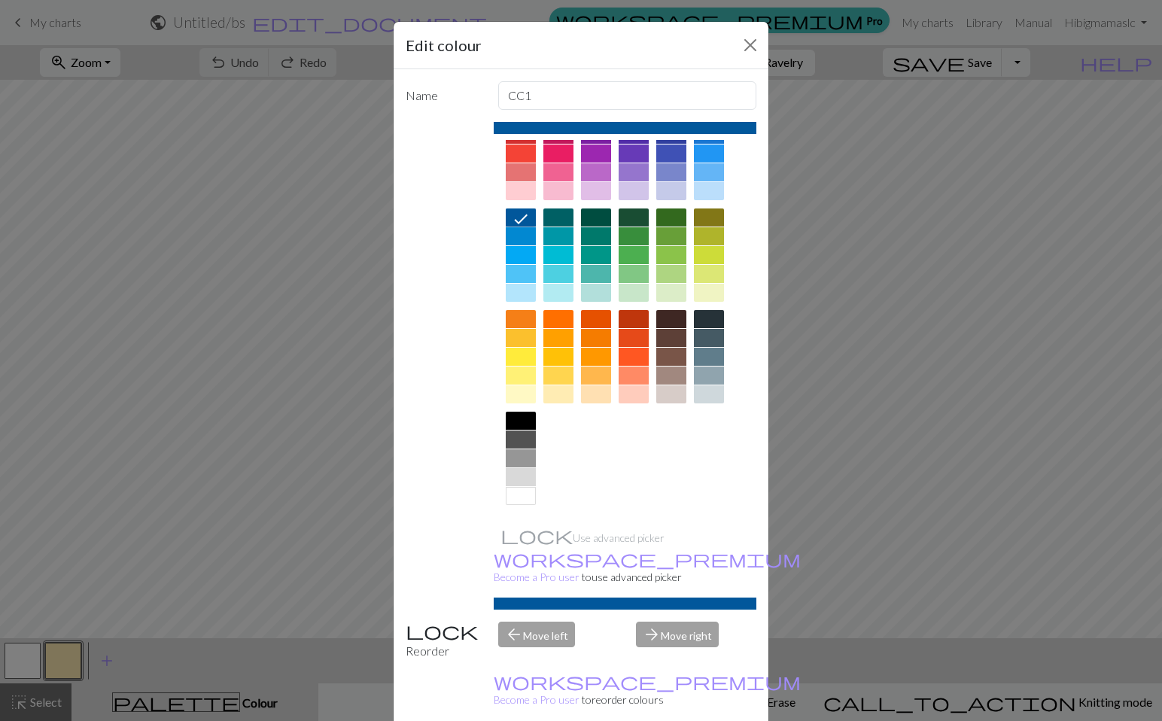
click at [523, 250] on div at bounding box center [521, 255] width 30 height 18
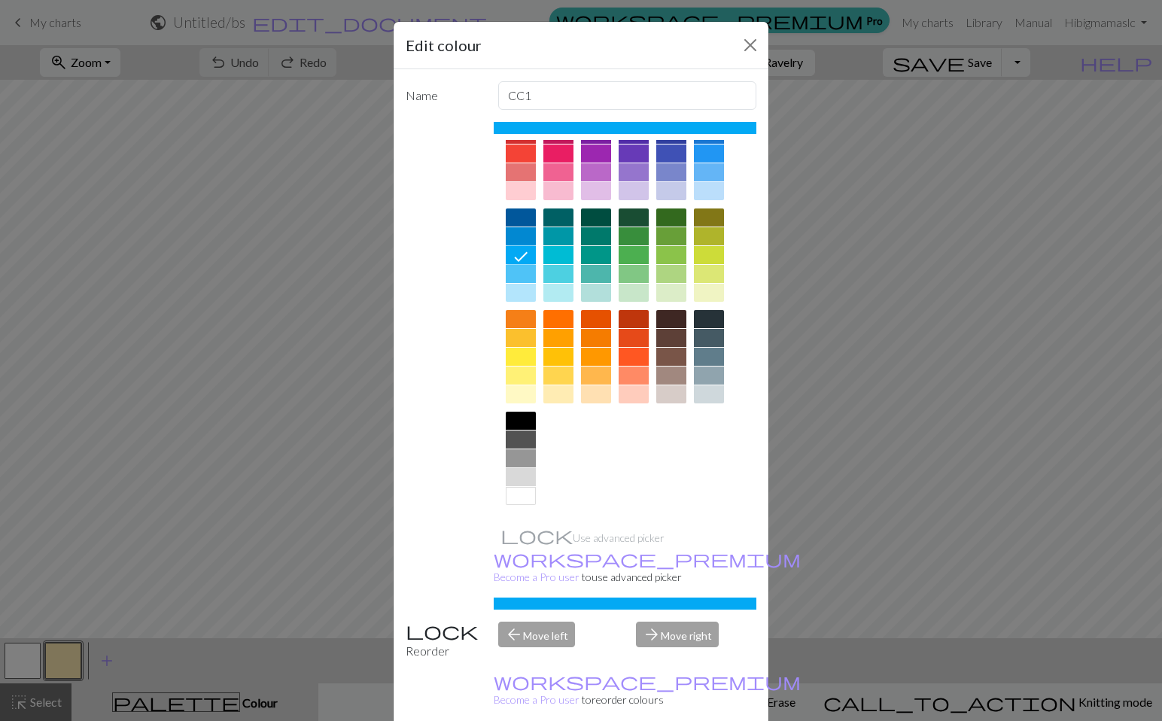
click at [519, 273] on div at bounding box center [521, 274] width 30 height 18
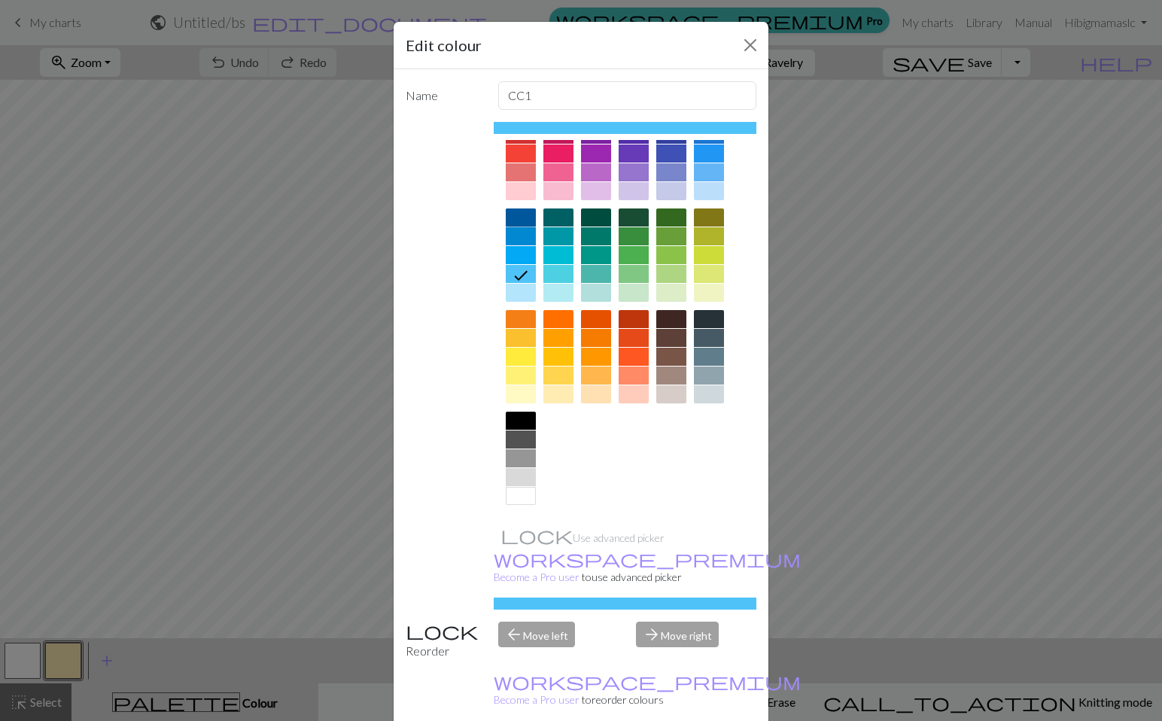
click at [525, 214] on div at bounding box center [521, 217] width 30 height 18
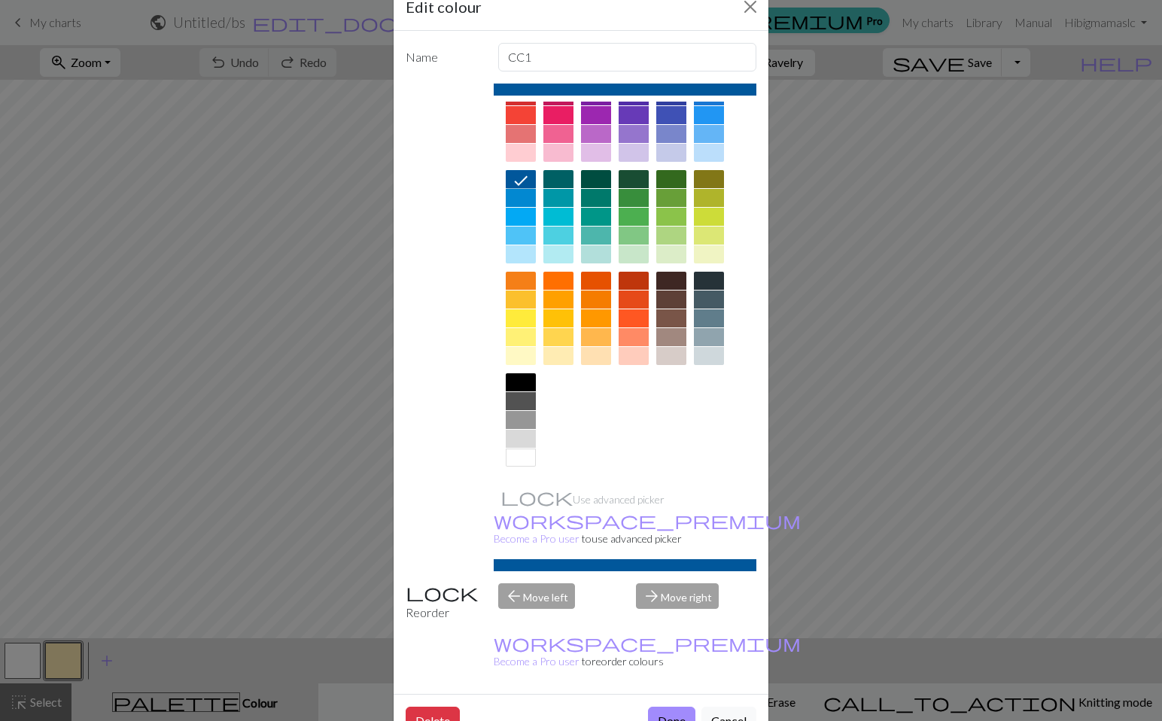
scroll to position [38, 0]
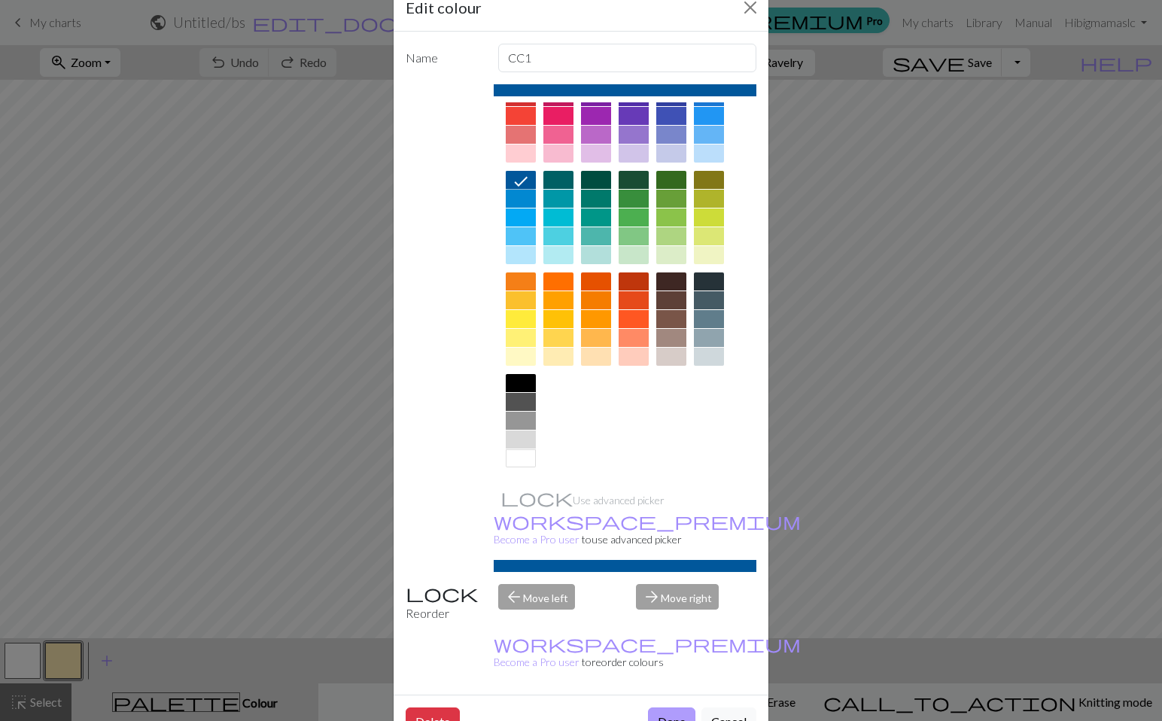
click at [685, 707] on button "Done" at bounding box center [671, 721] width 47 height 29
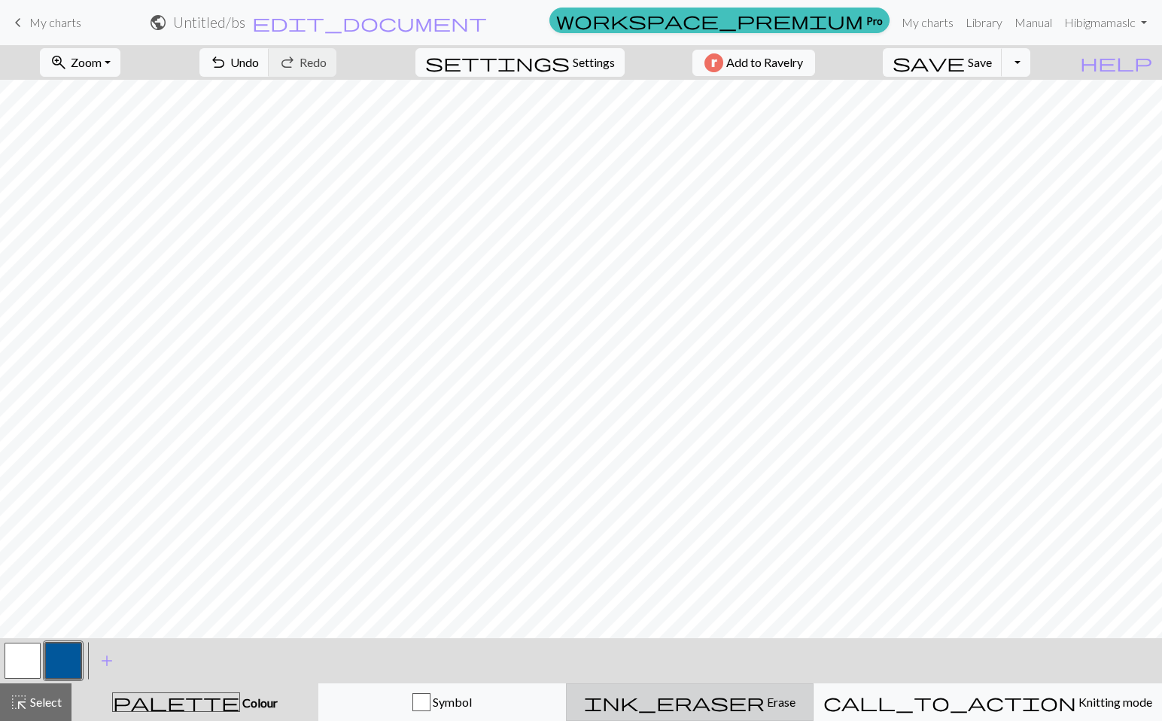
click at [732, 707] on span "ink_eraser" at bounding box center [674, 702] width 181 height 21
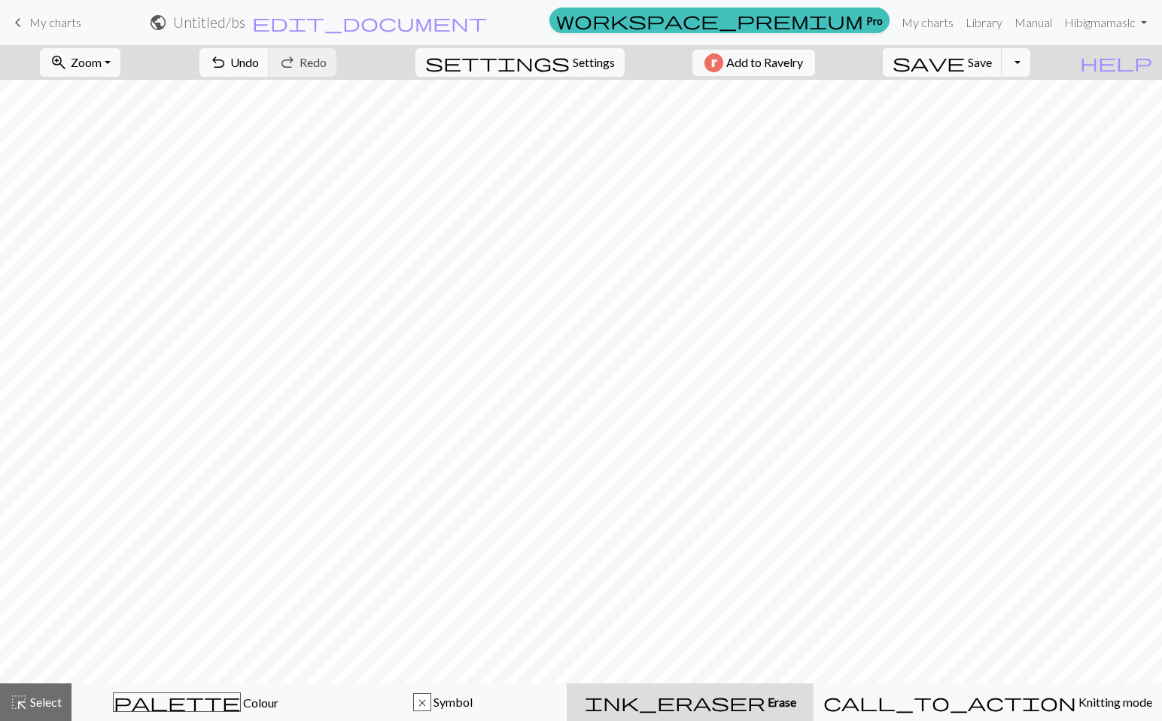
scroll to position [0, 0]
